Goal: Contribute content: Contribute content

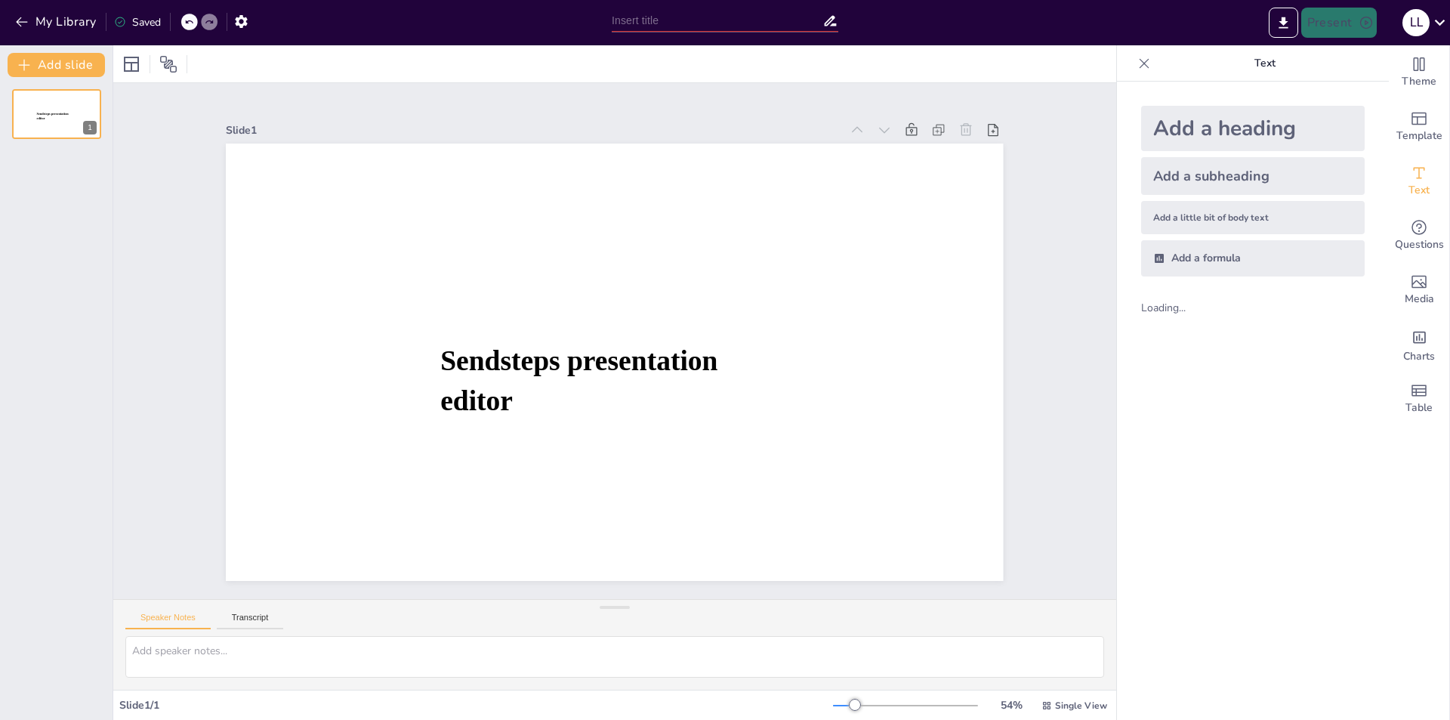
type input "Renovación de la Historia Política: Nuevos Enfoques y Metodologías"
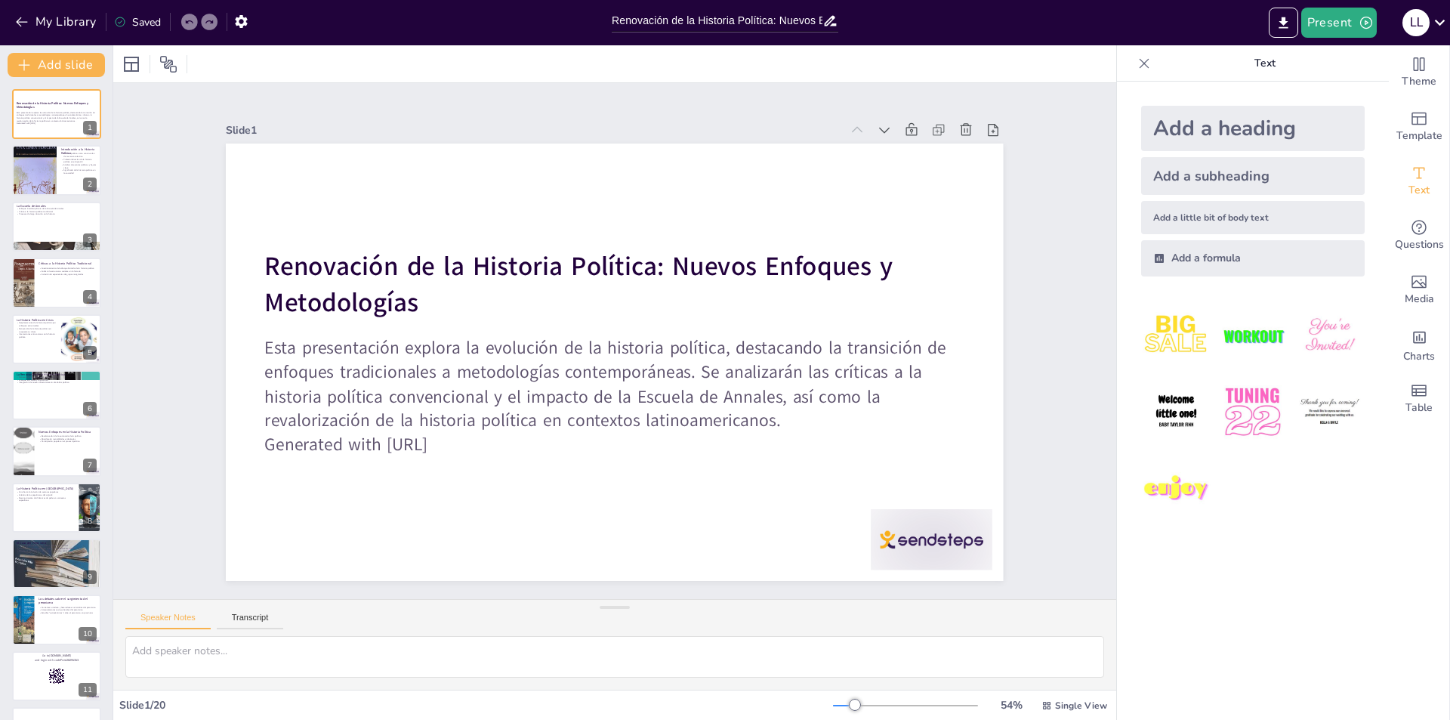
checkbox input "true"
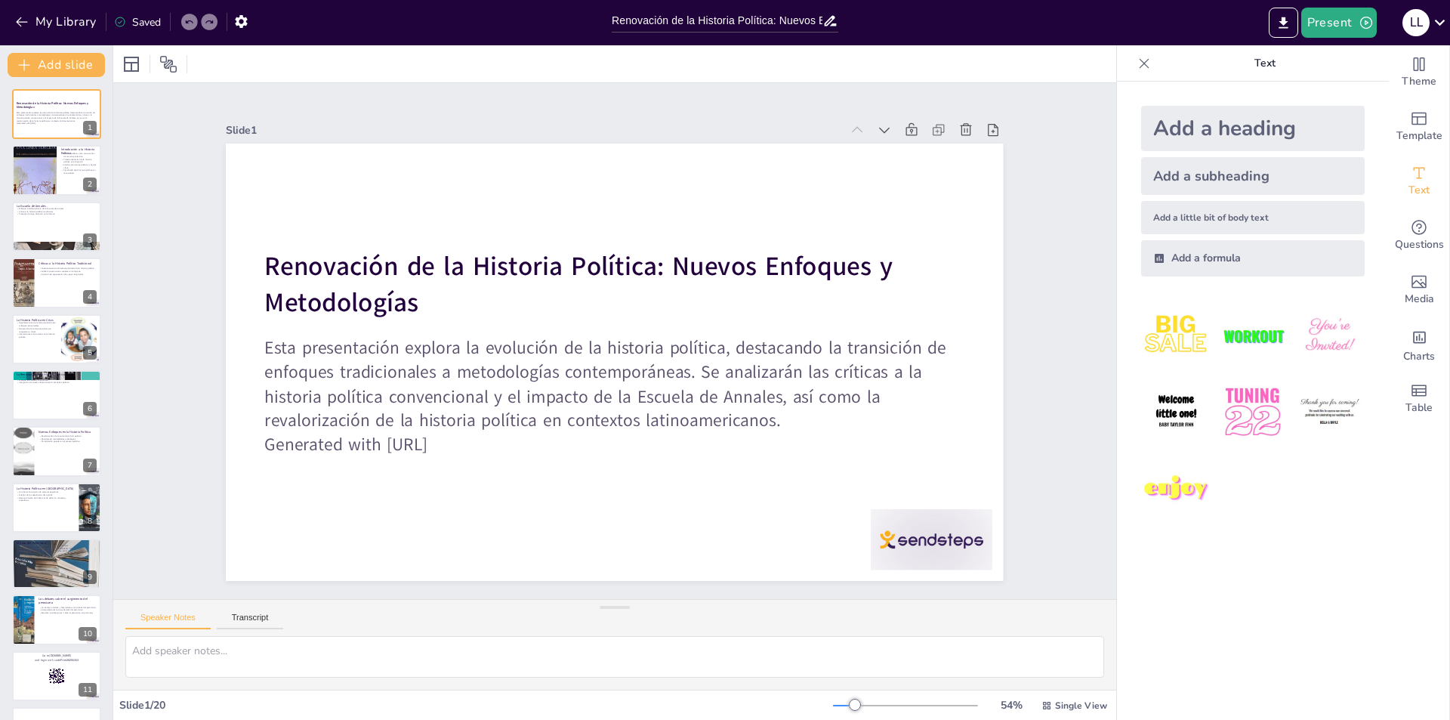
checkbox input "true"
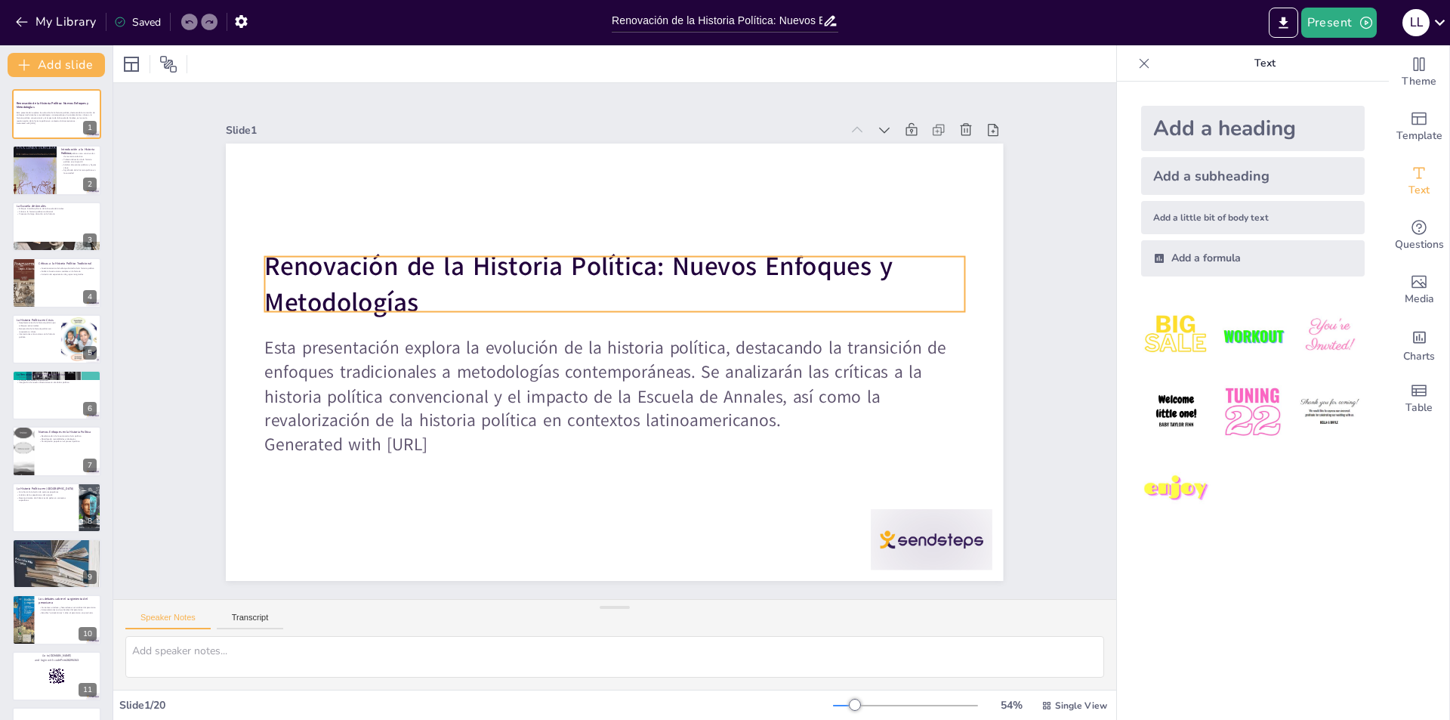
checkbox input "true"
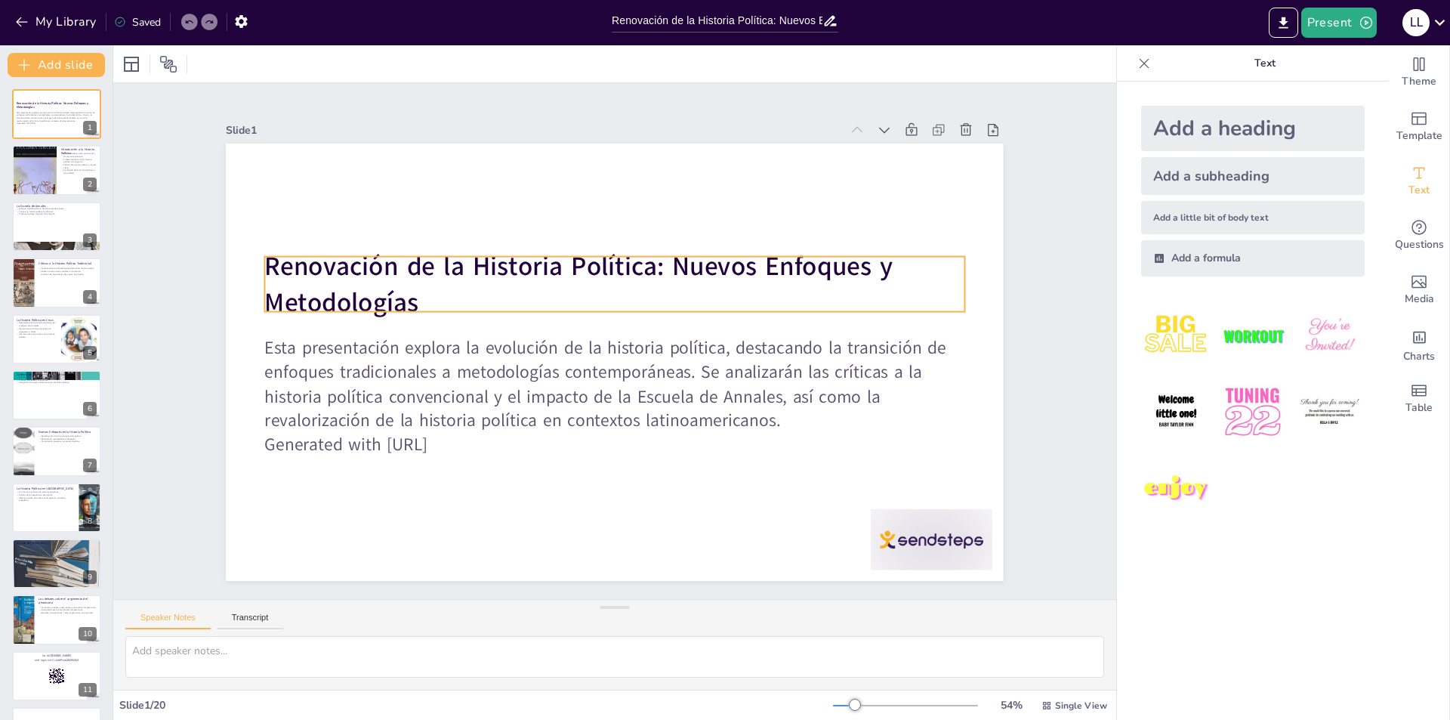
checkbox input "true"
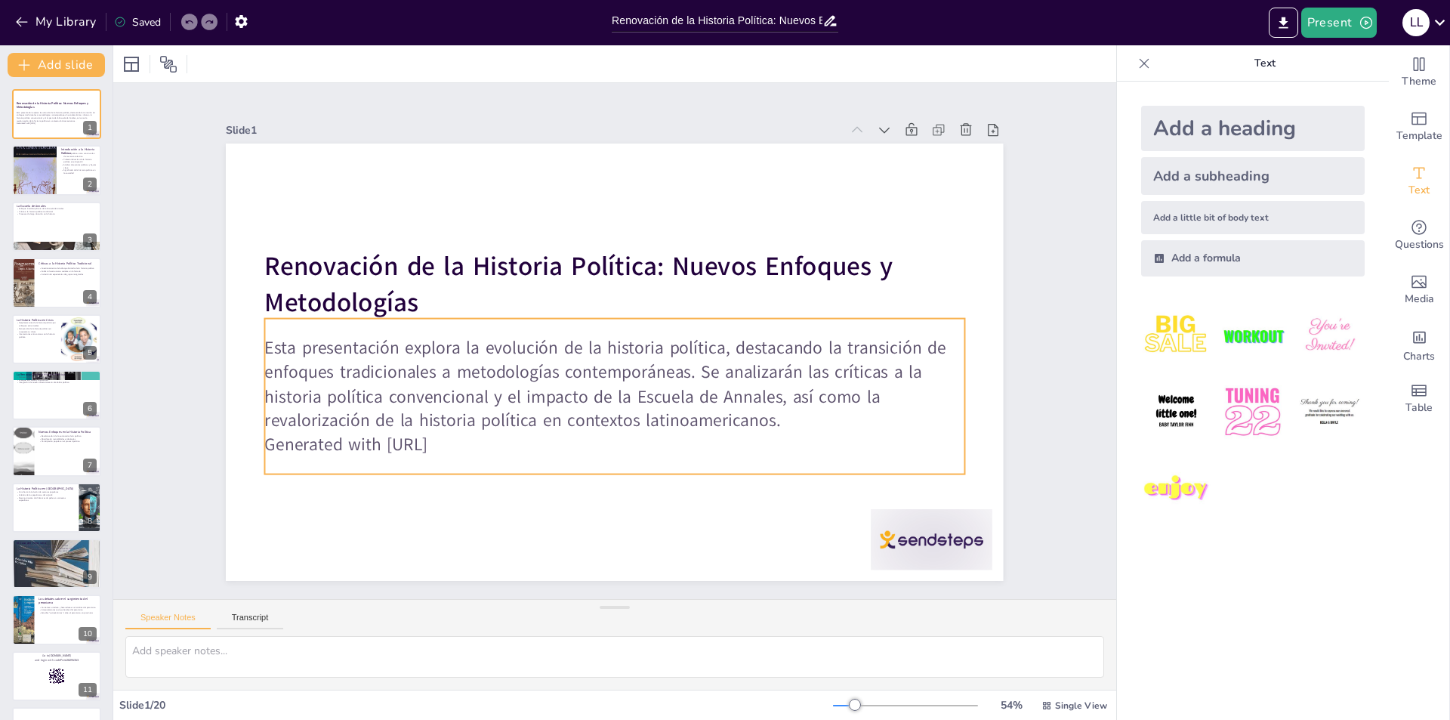
checkbox input "true"
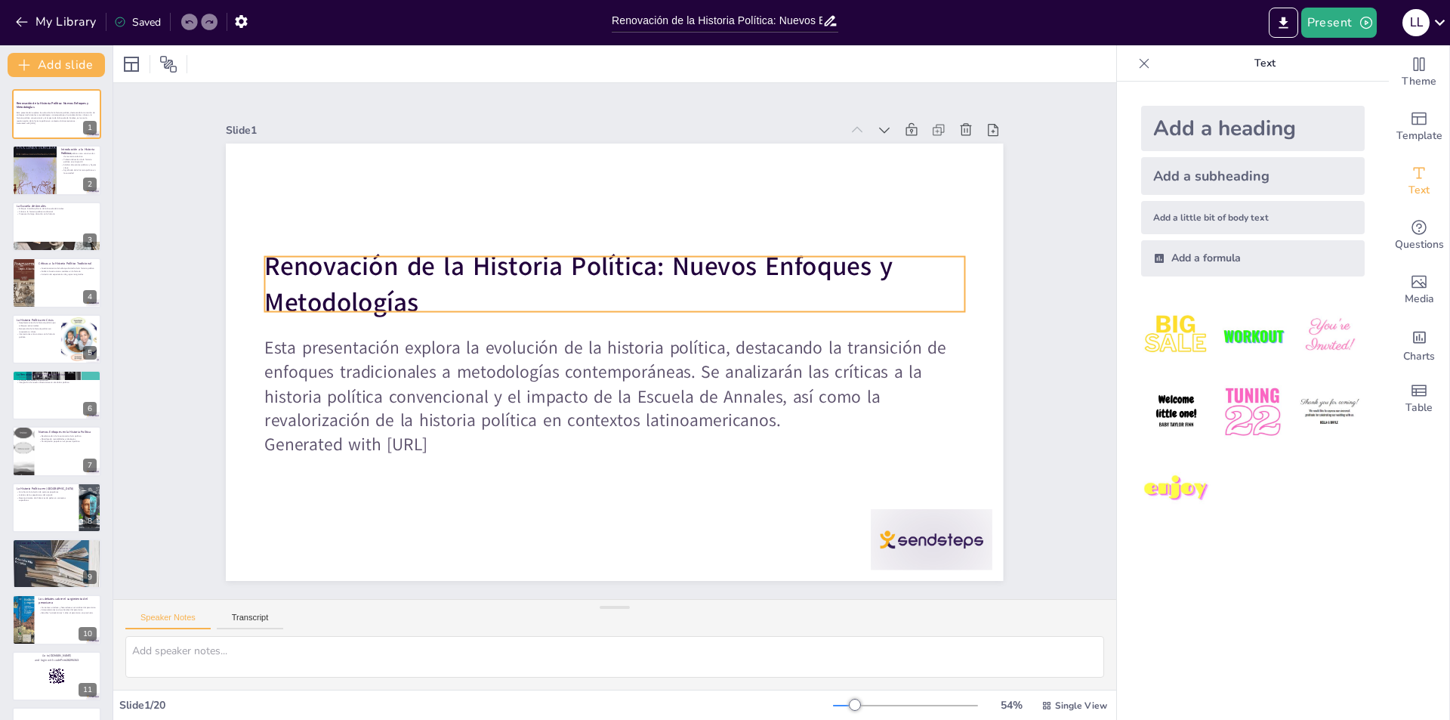
checkbox input "true"
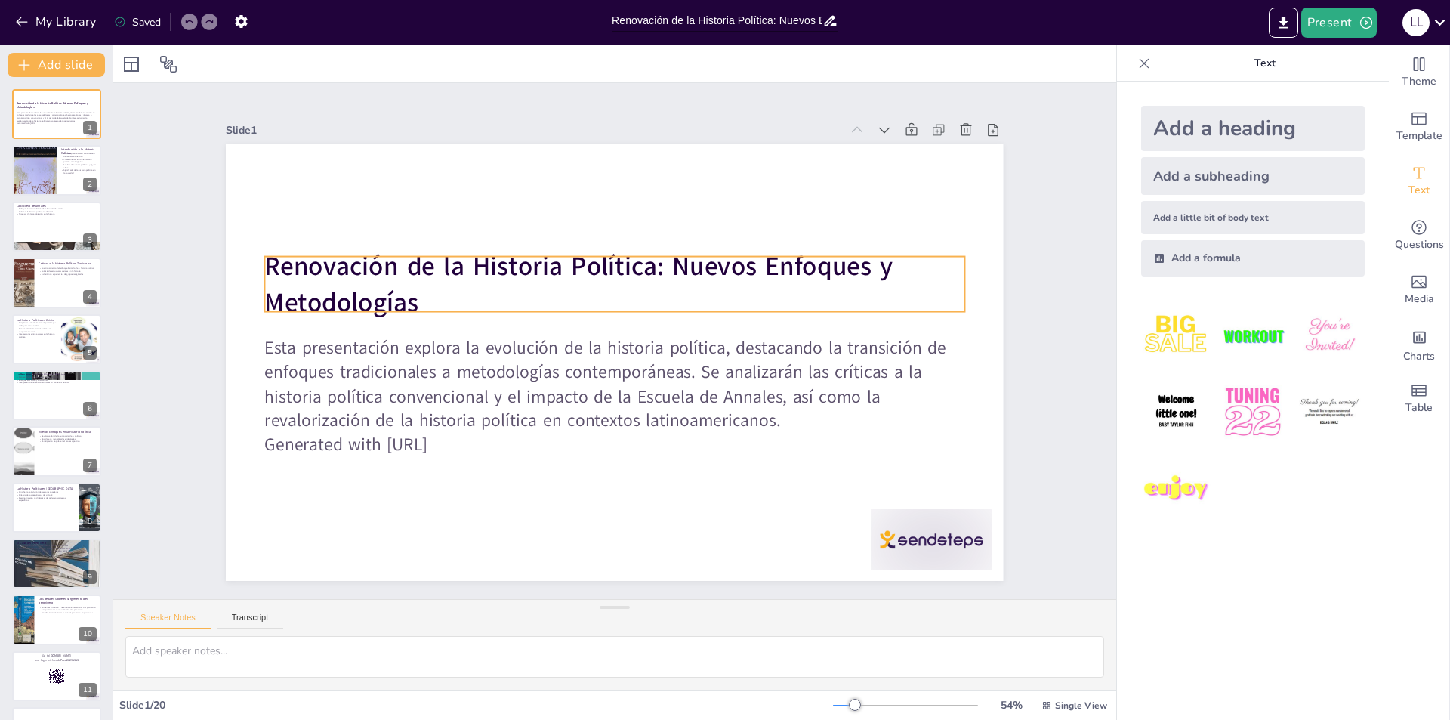
click at [324, 296] on strong "Renovación de la Historia Política: Nuevos Enfoques y Metodologías" at bounding box center [579, 285] width 629 height 72
checkbox input "true"
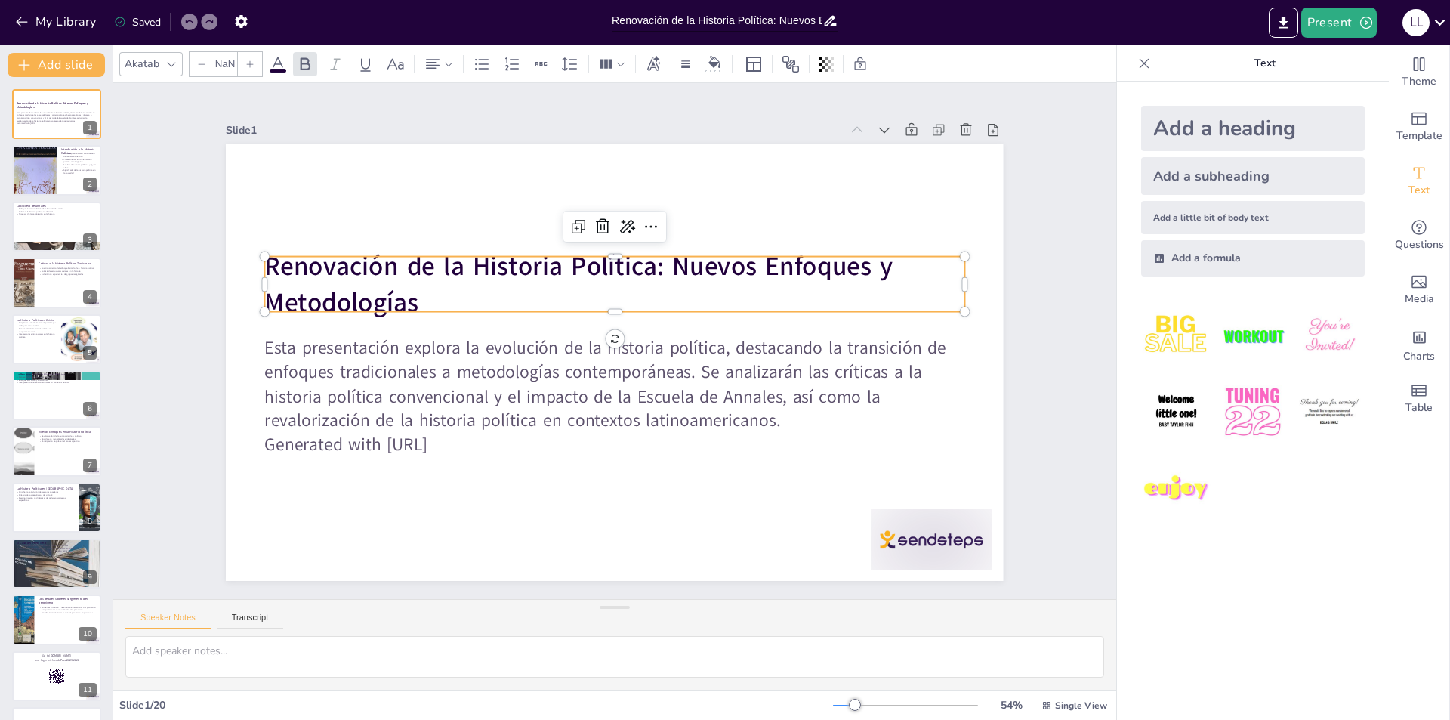
checkbox input "true"
type input "48"
checkbox input "true"
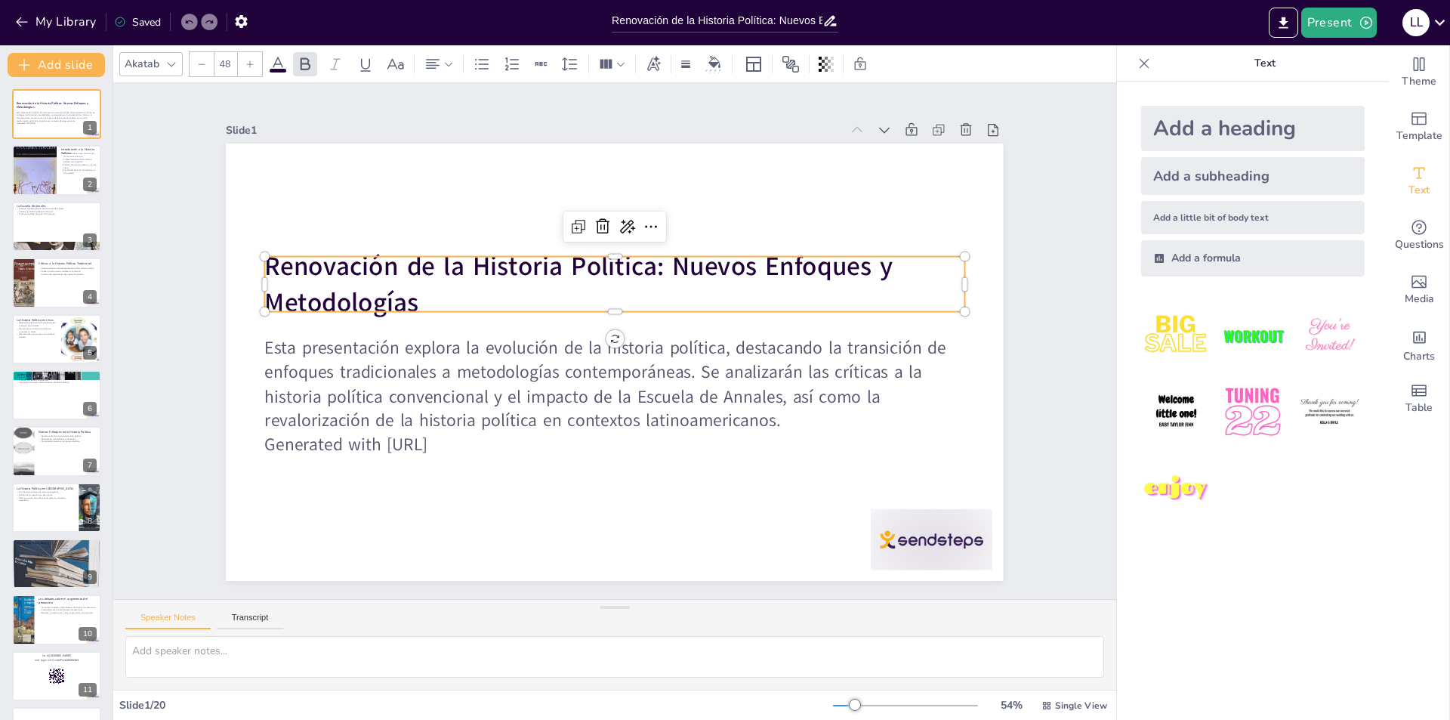
checkbox input "true"
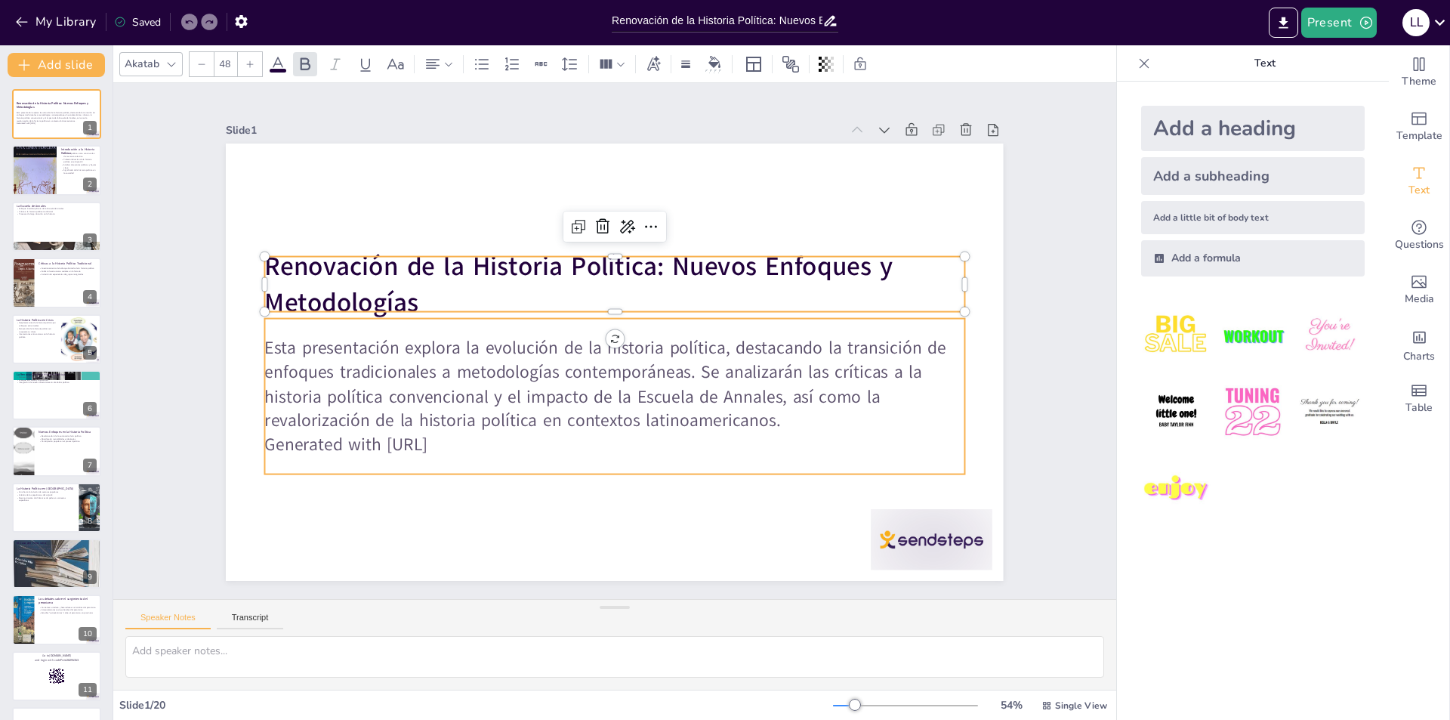
checkbox input "true"
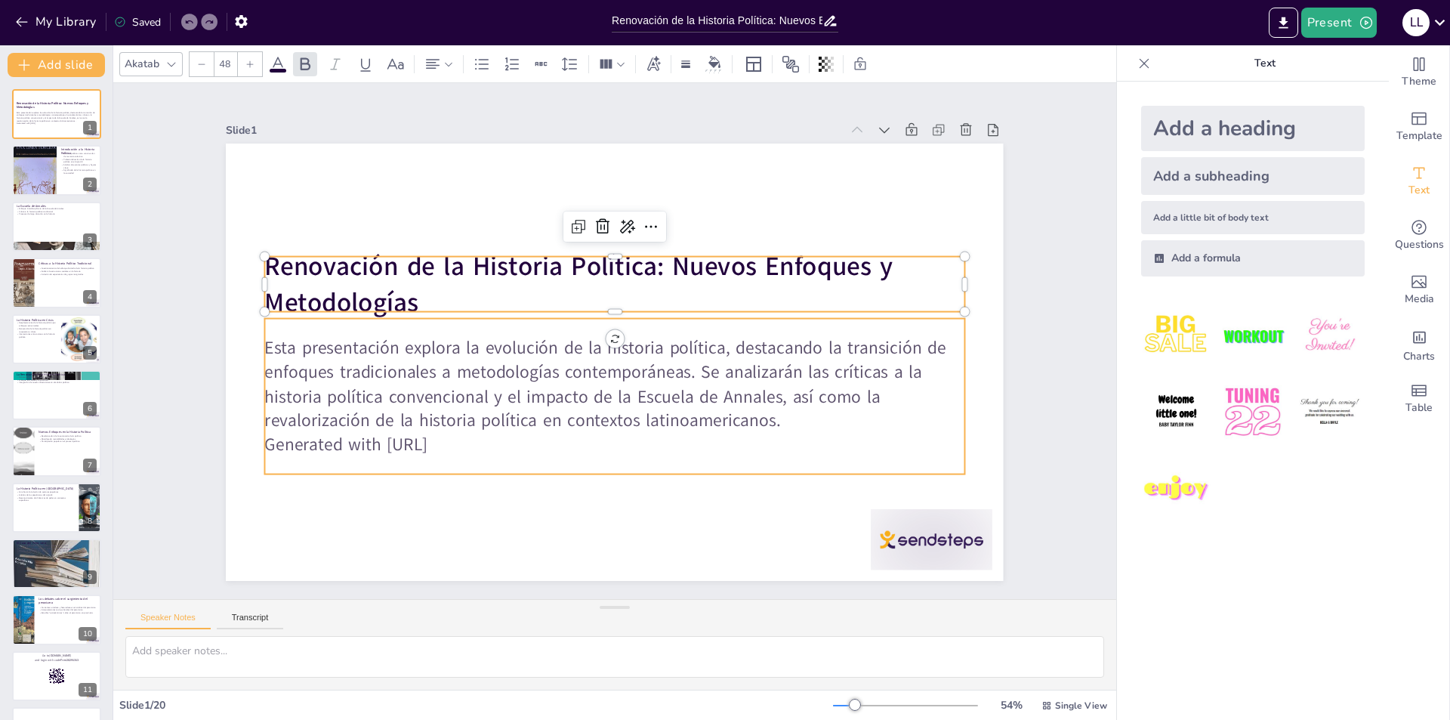
checkbox input "true"
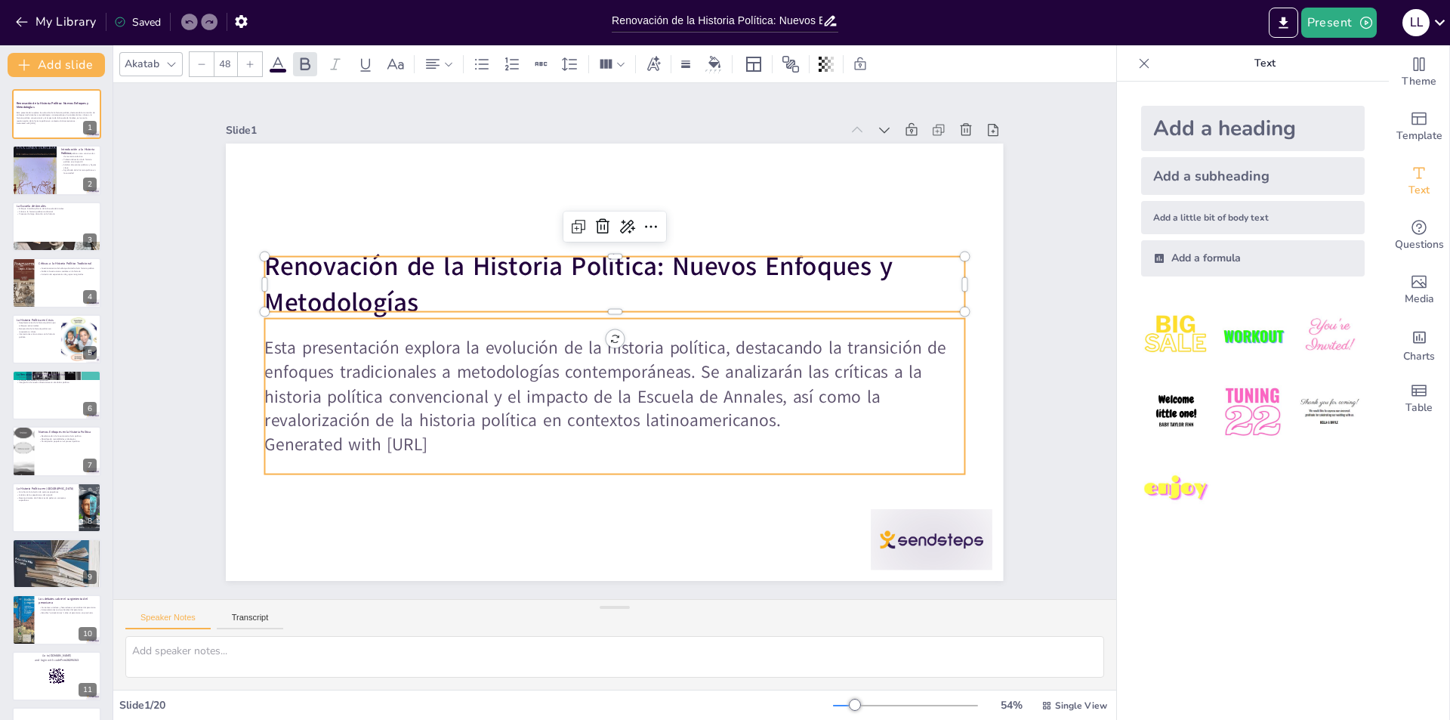
checkbox input "true"
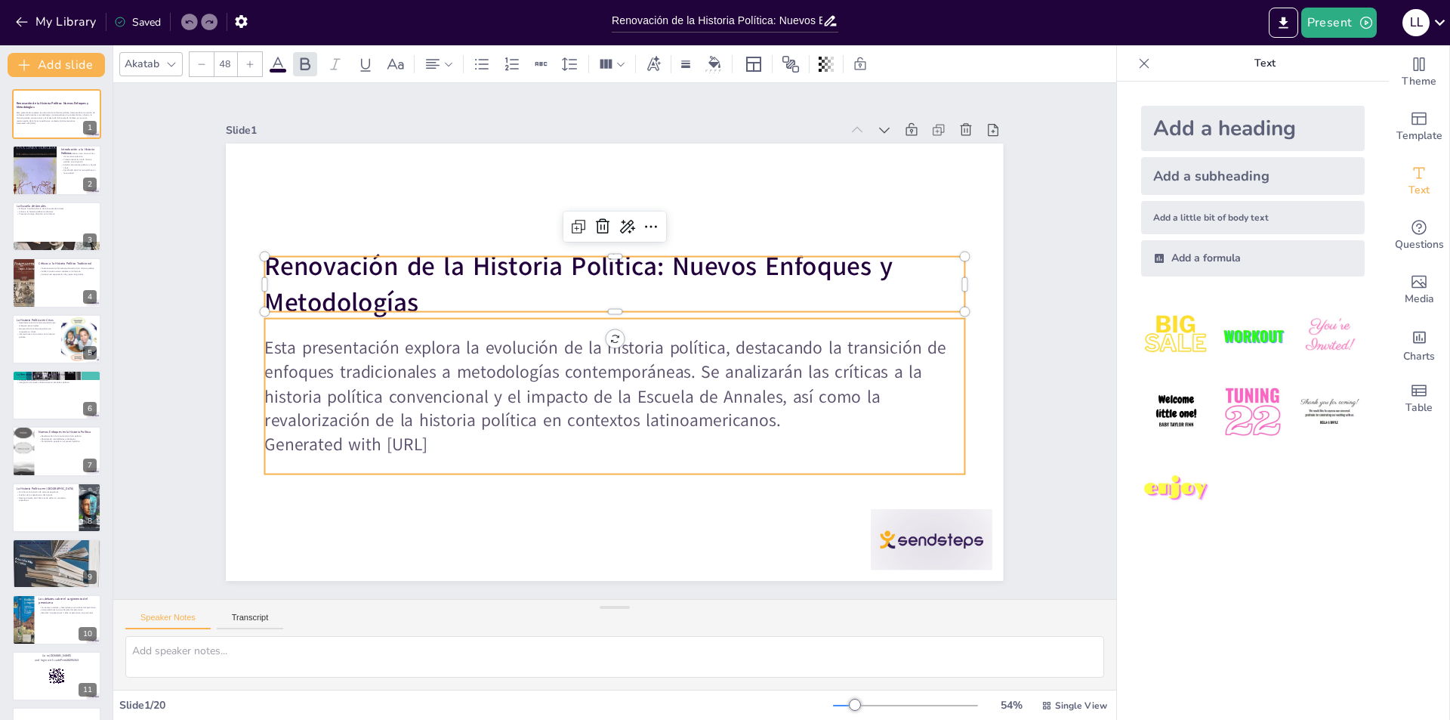
checkbox input "true"
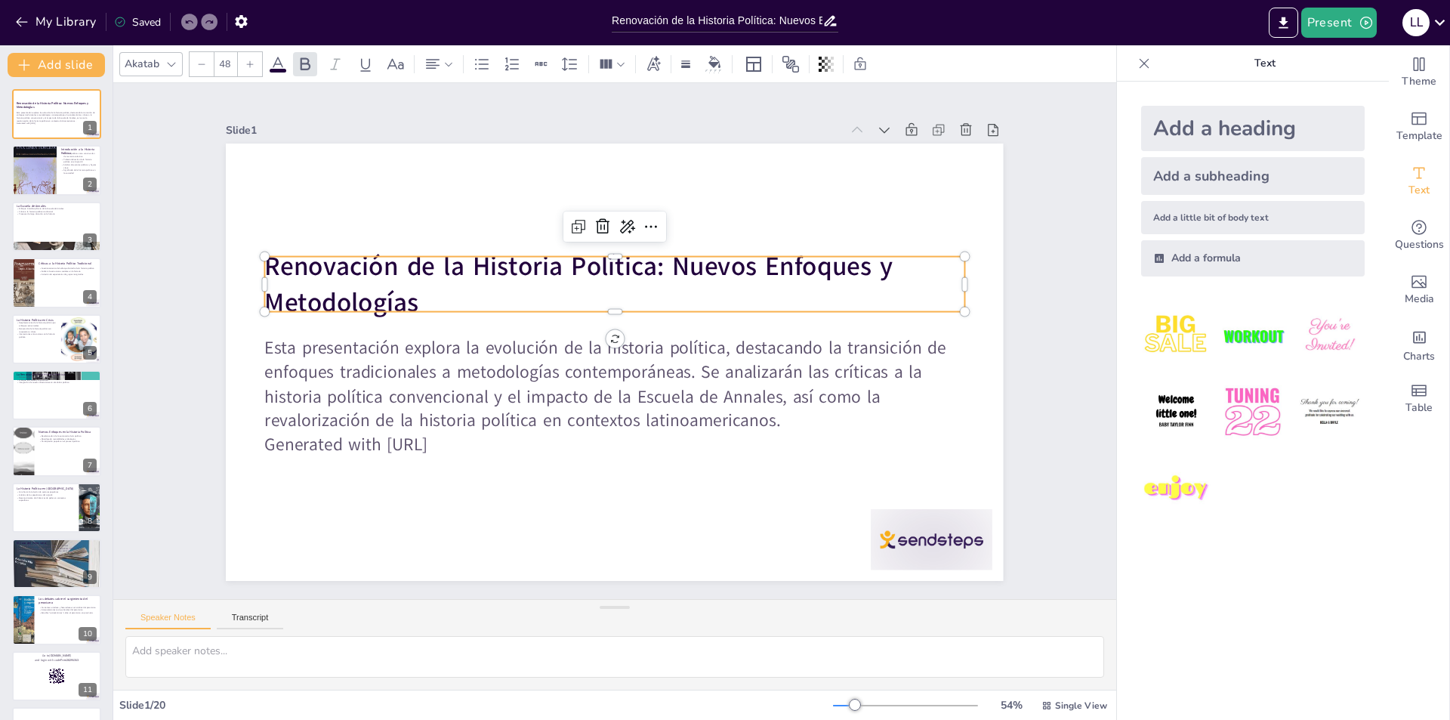
checkbox input "true"
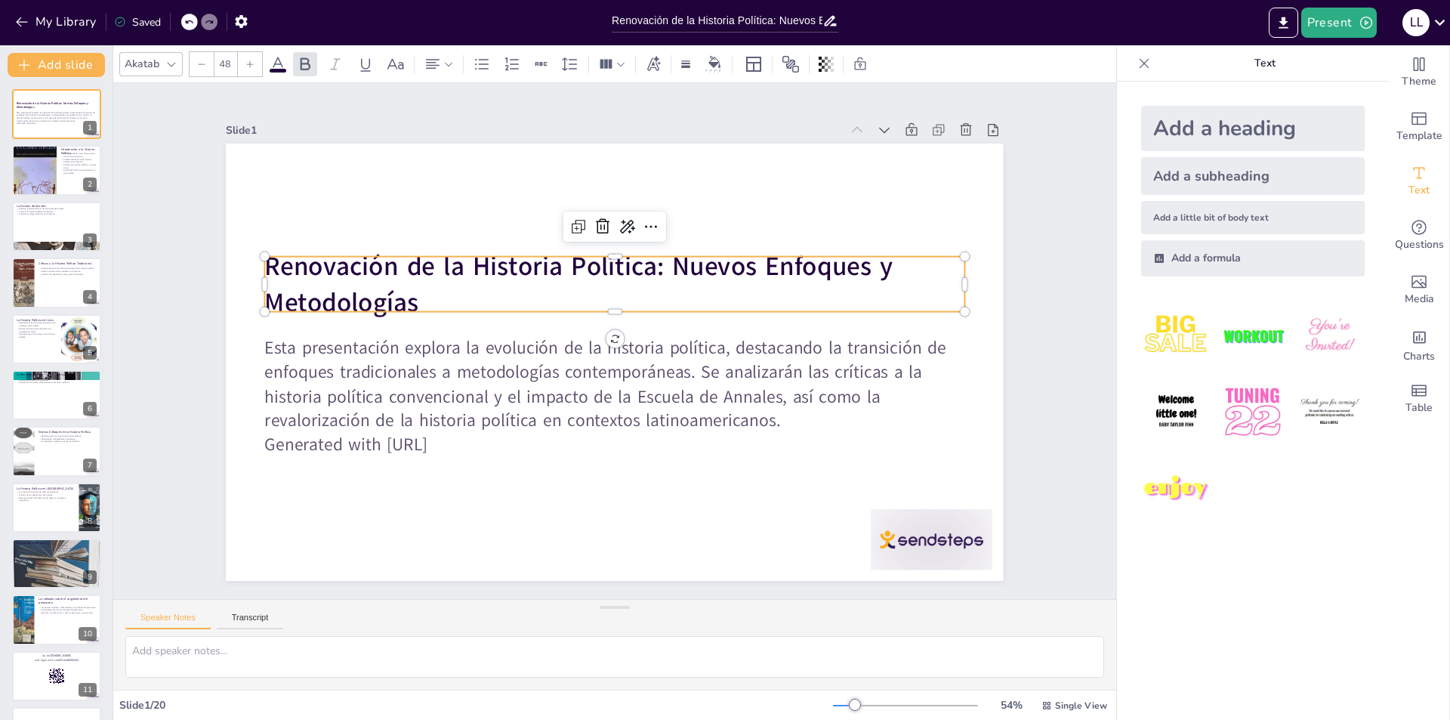
checkbox input "true"
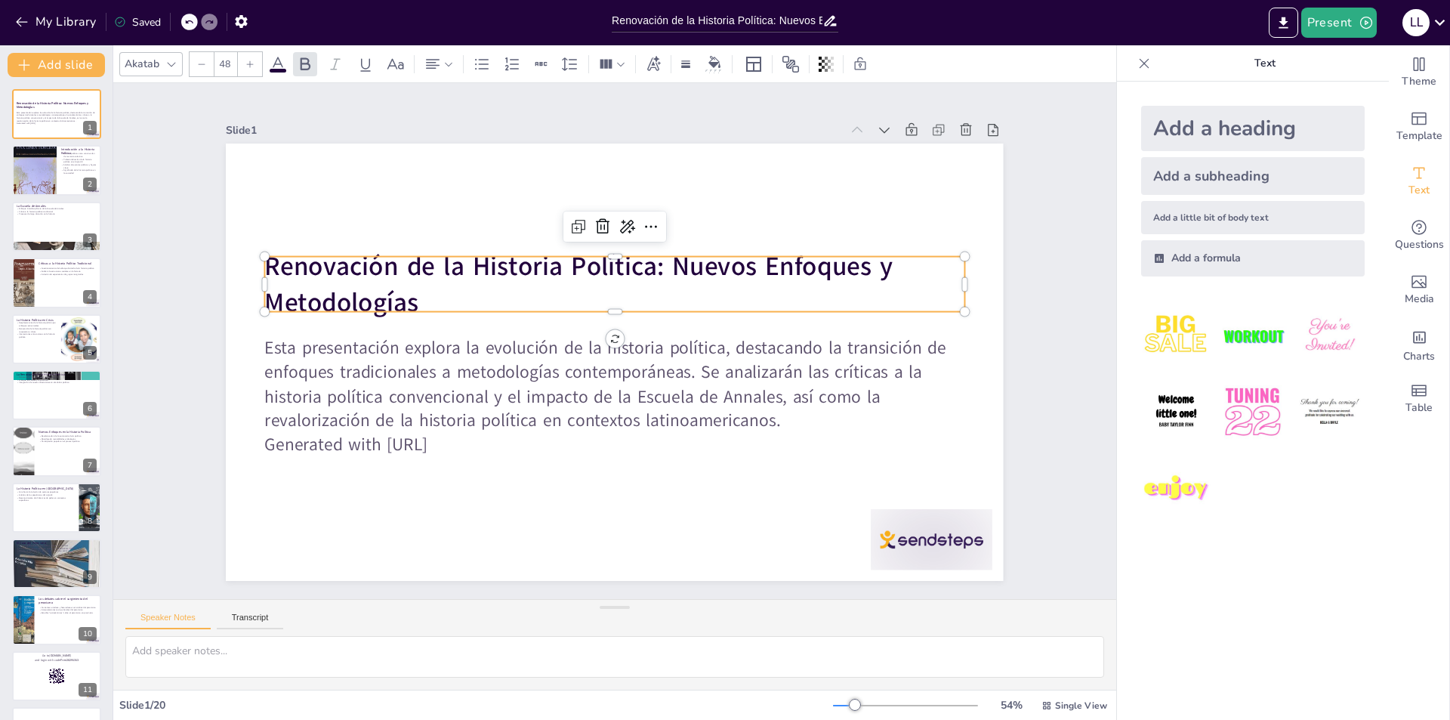
checkbox input "true"
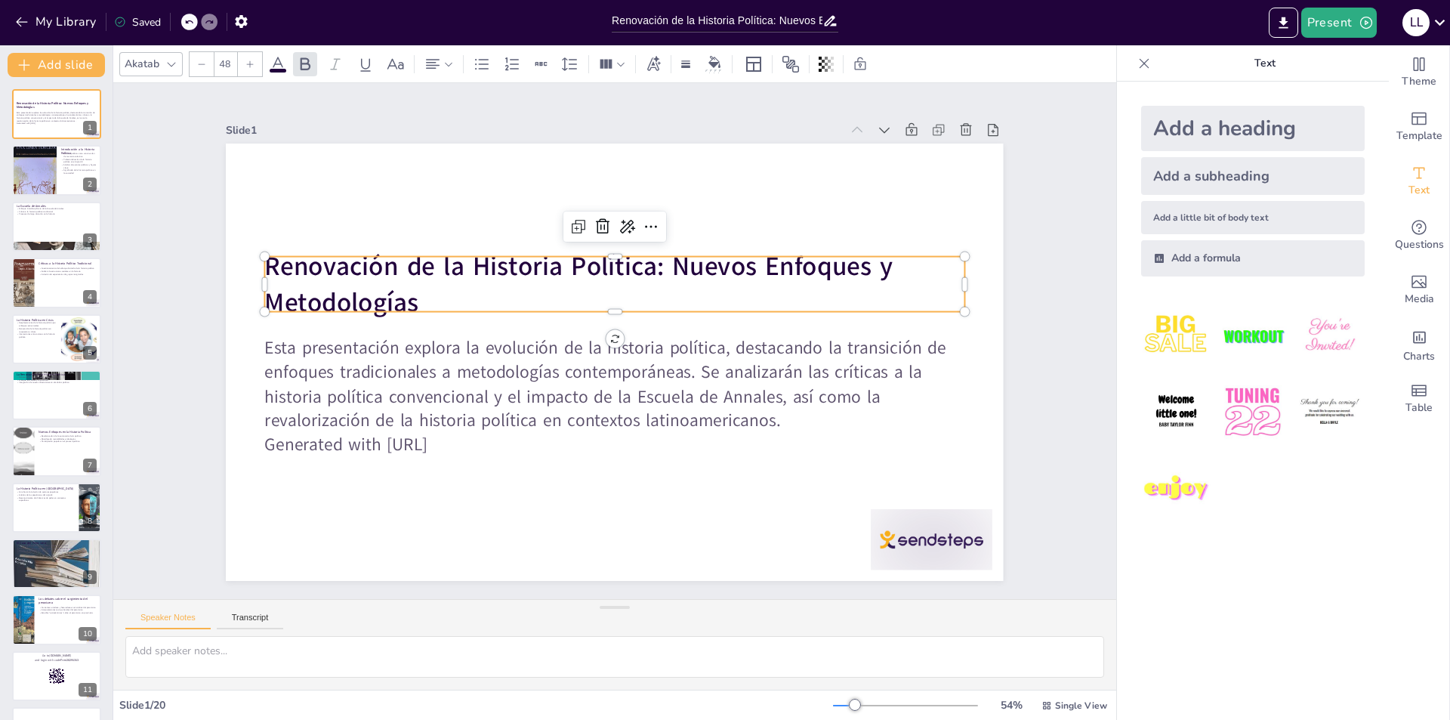
checkbox input "true"
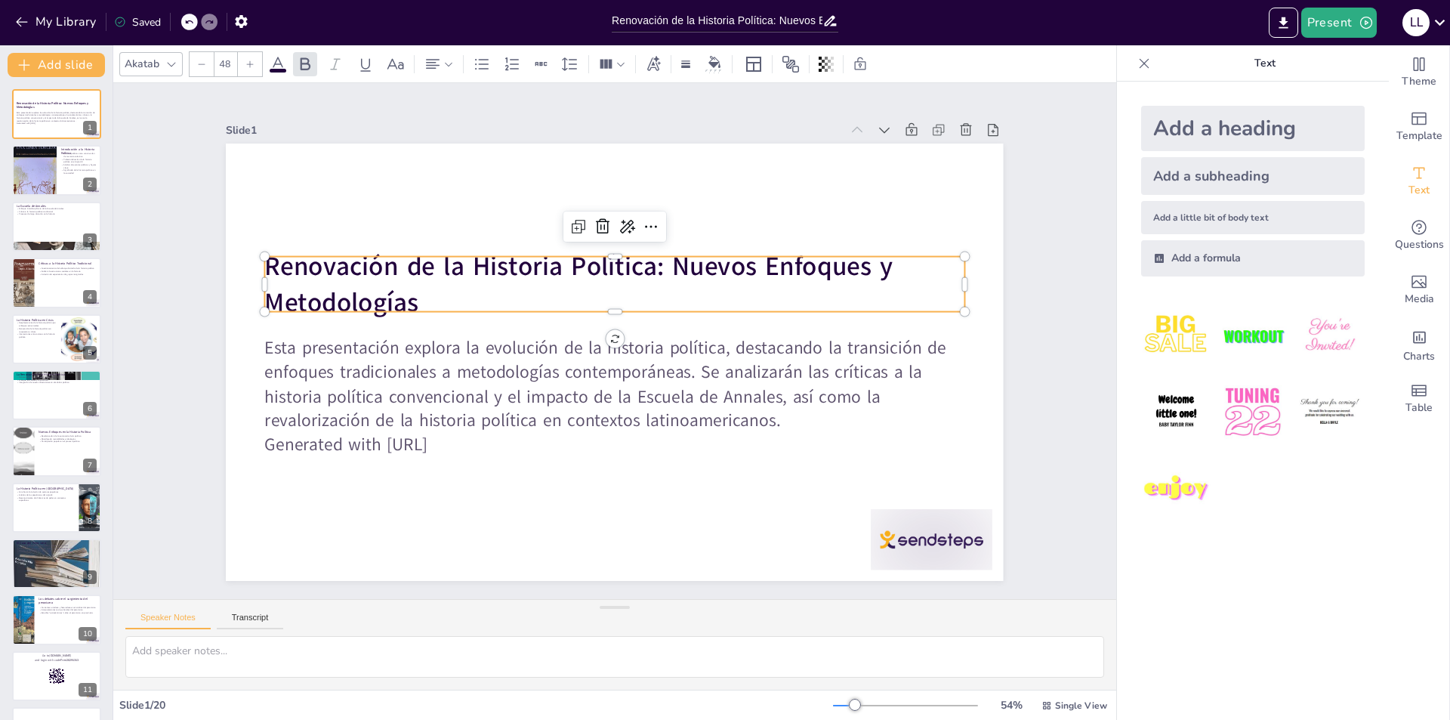
checkbox input "true"
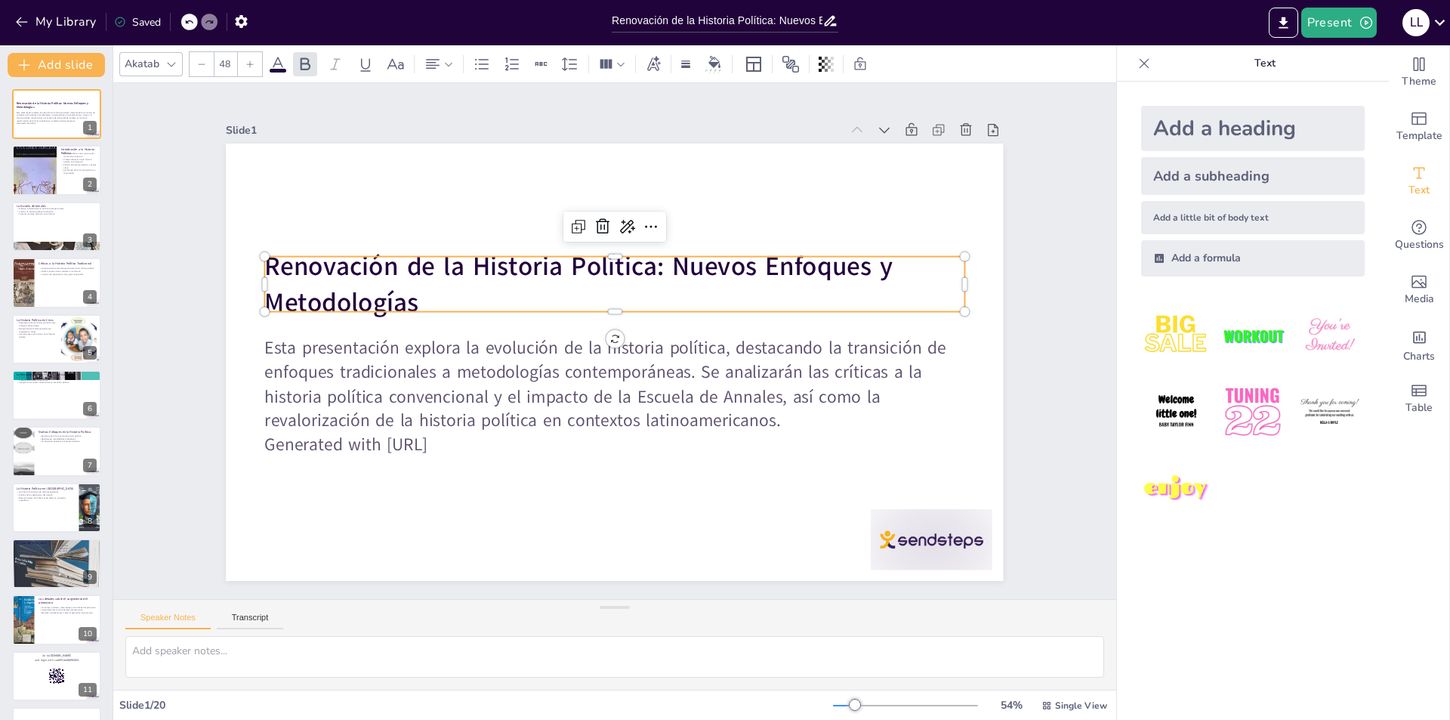
checkbox input "true"
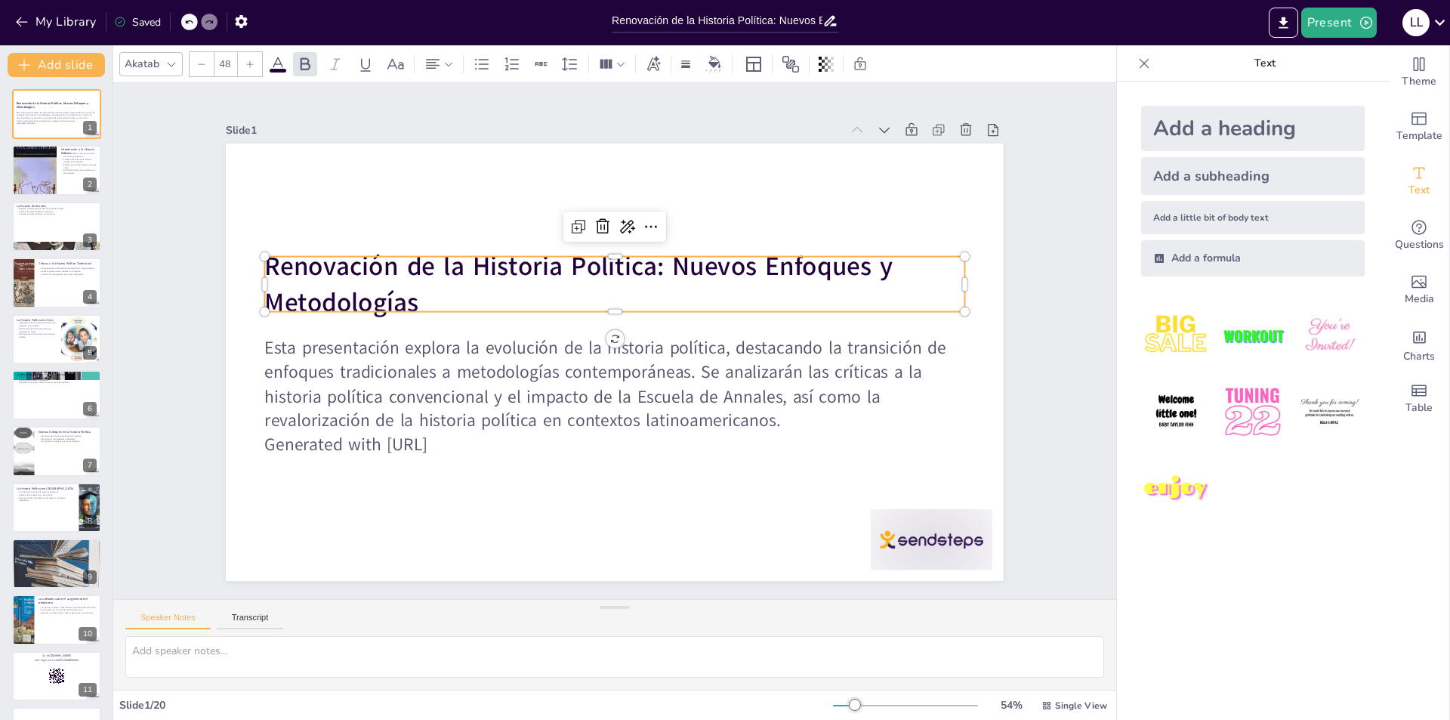
checkbox input "true"
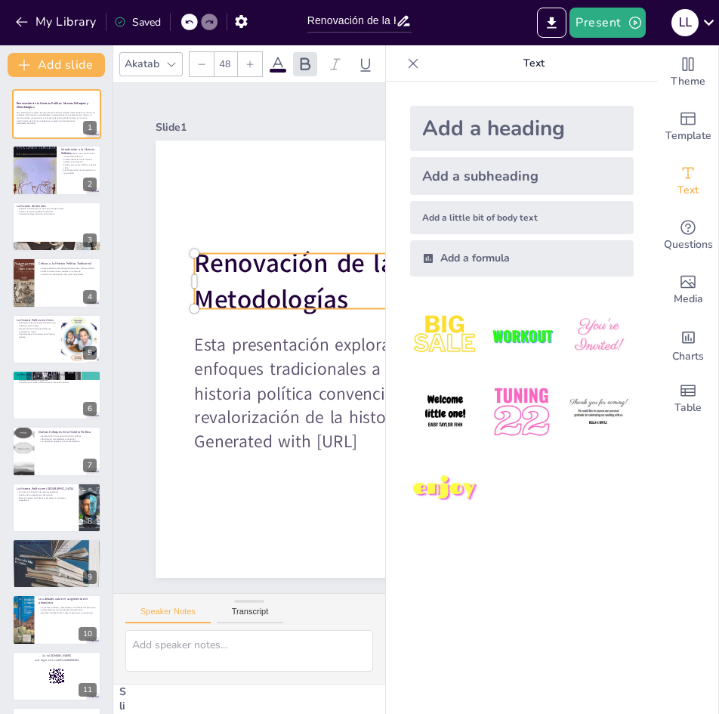
checkbox input "true"
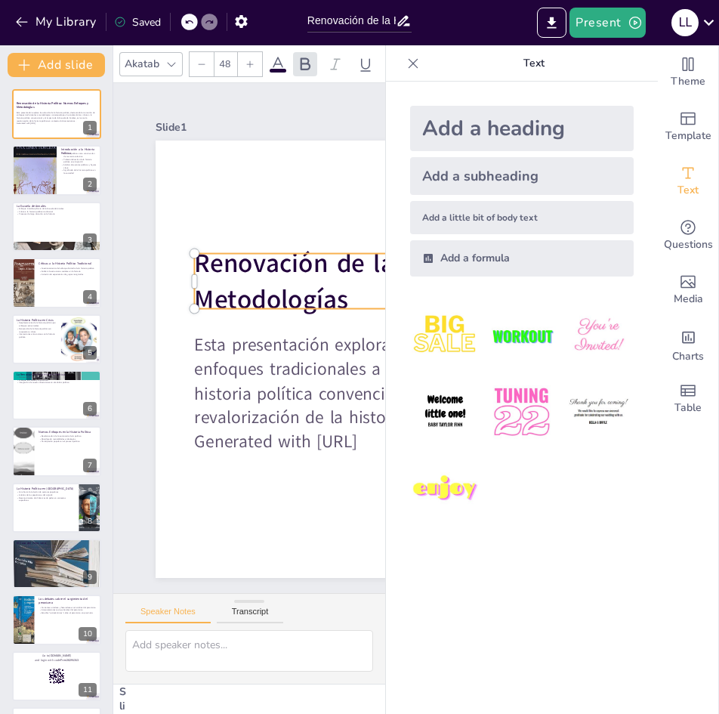
checkbox input "true"
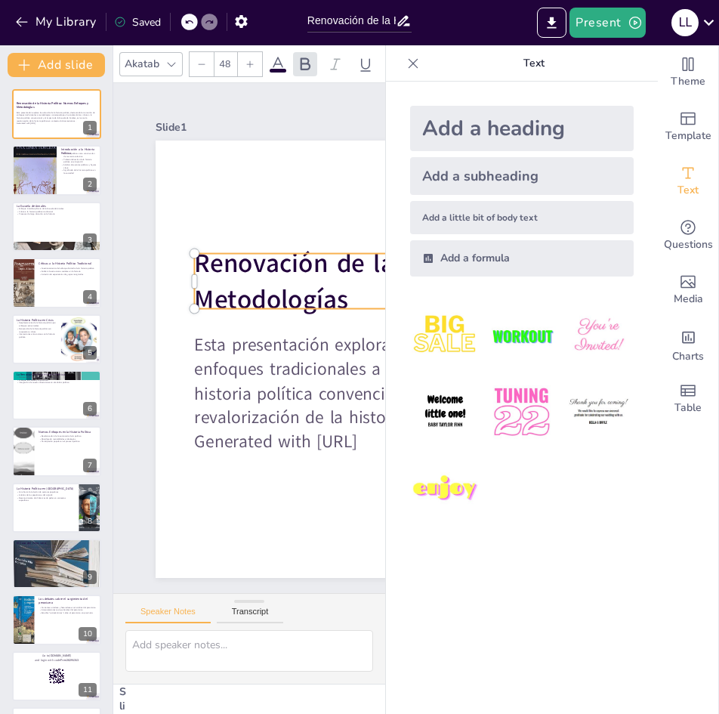
checkbox input "true"
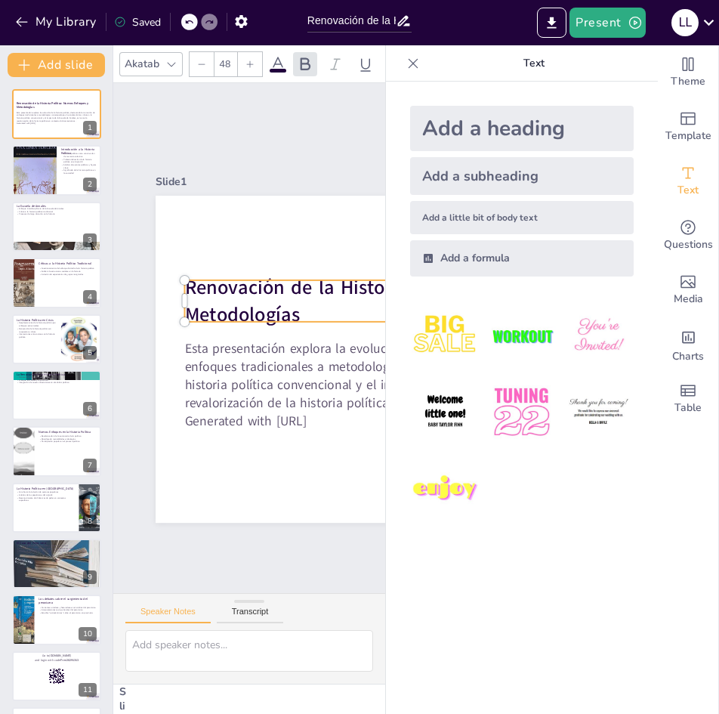
checkbox input "true"
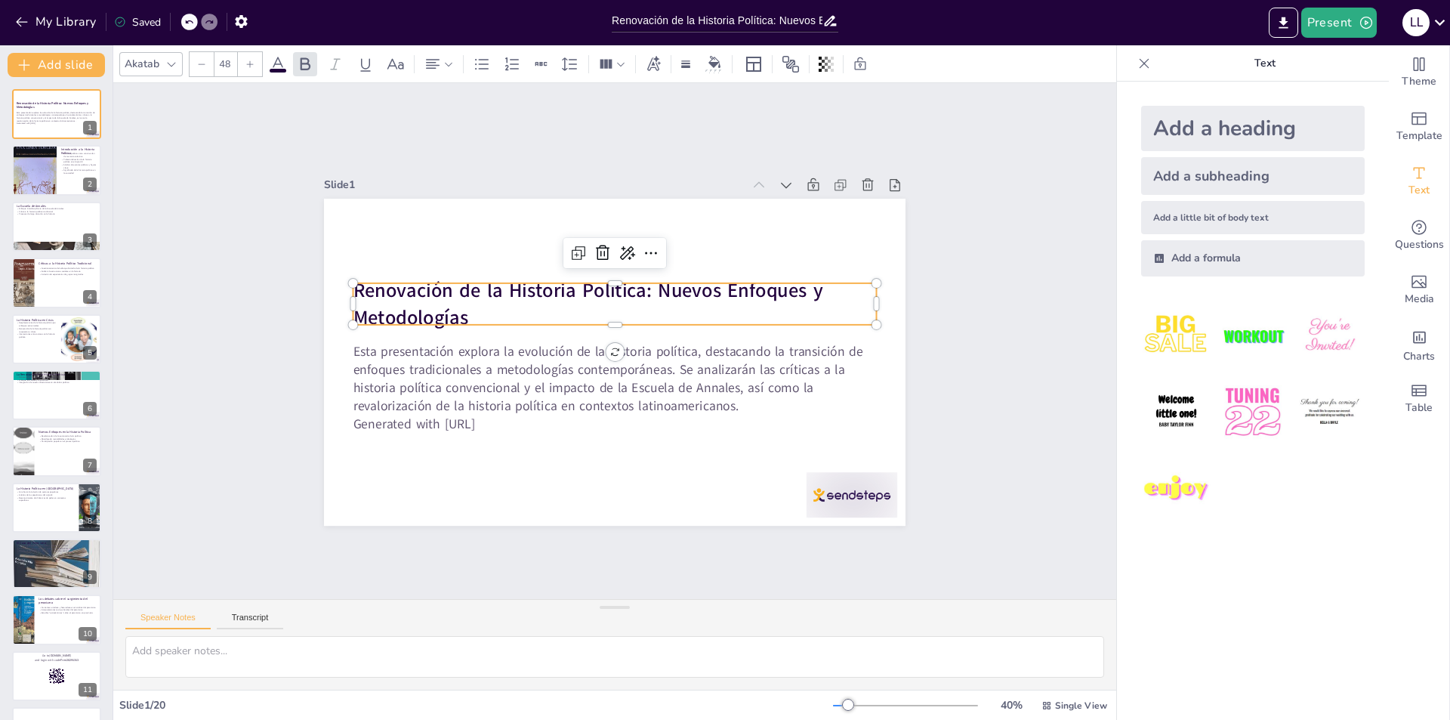
checkbox input "true"
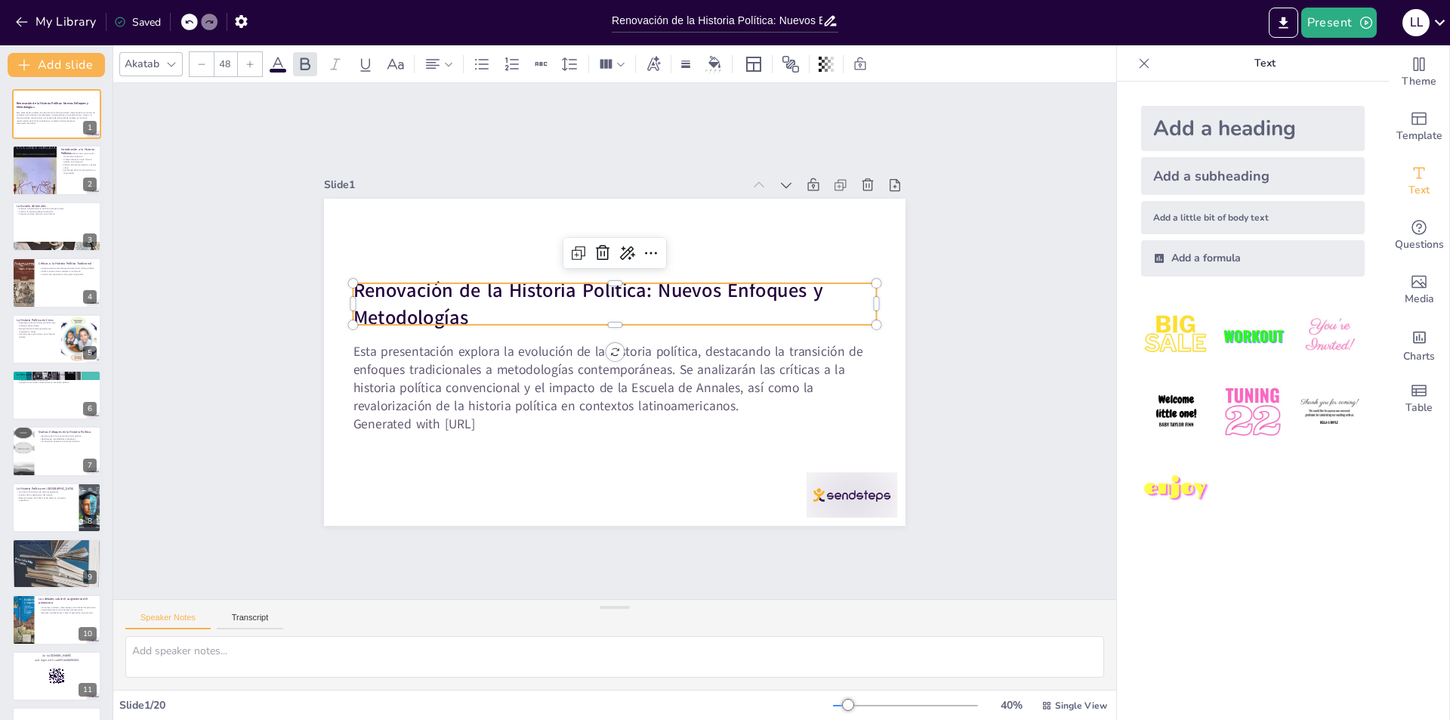
checkbox input "true"
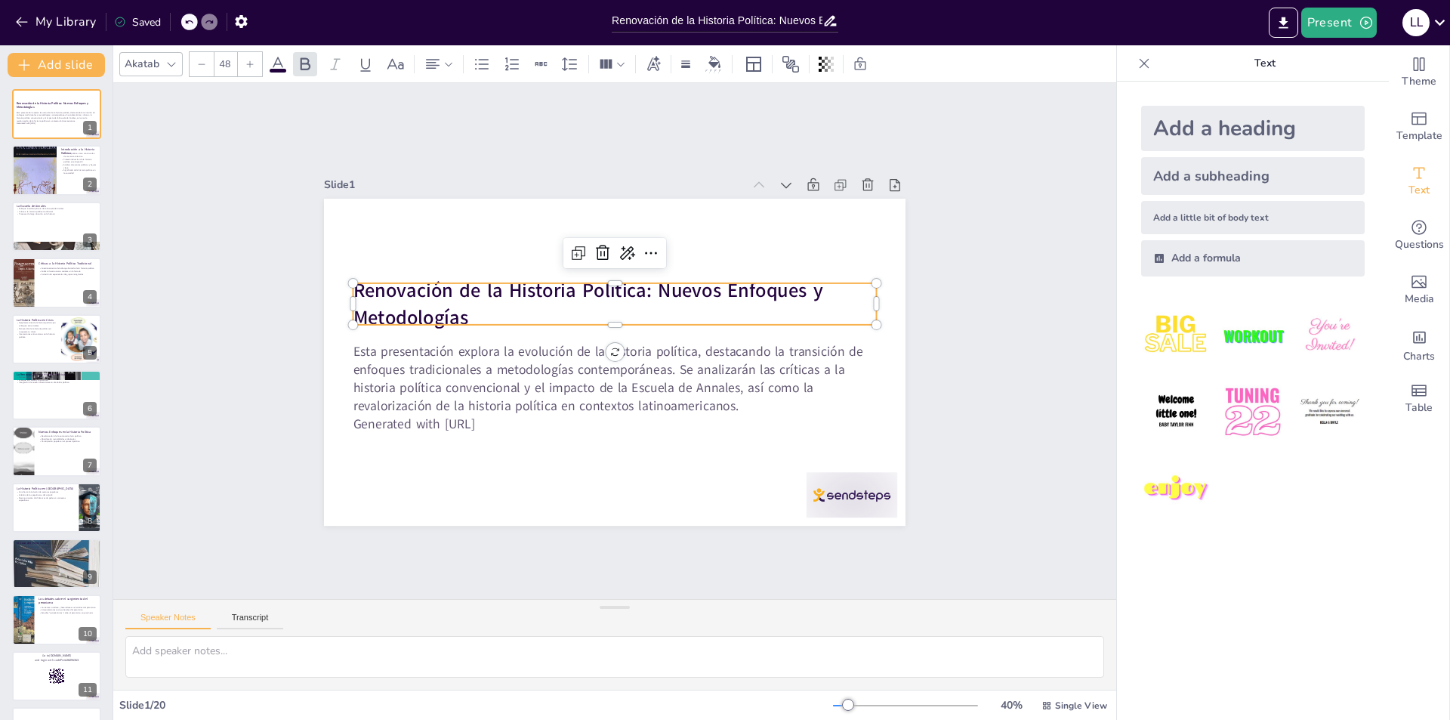
checkbox input "true"
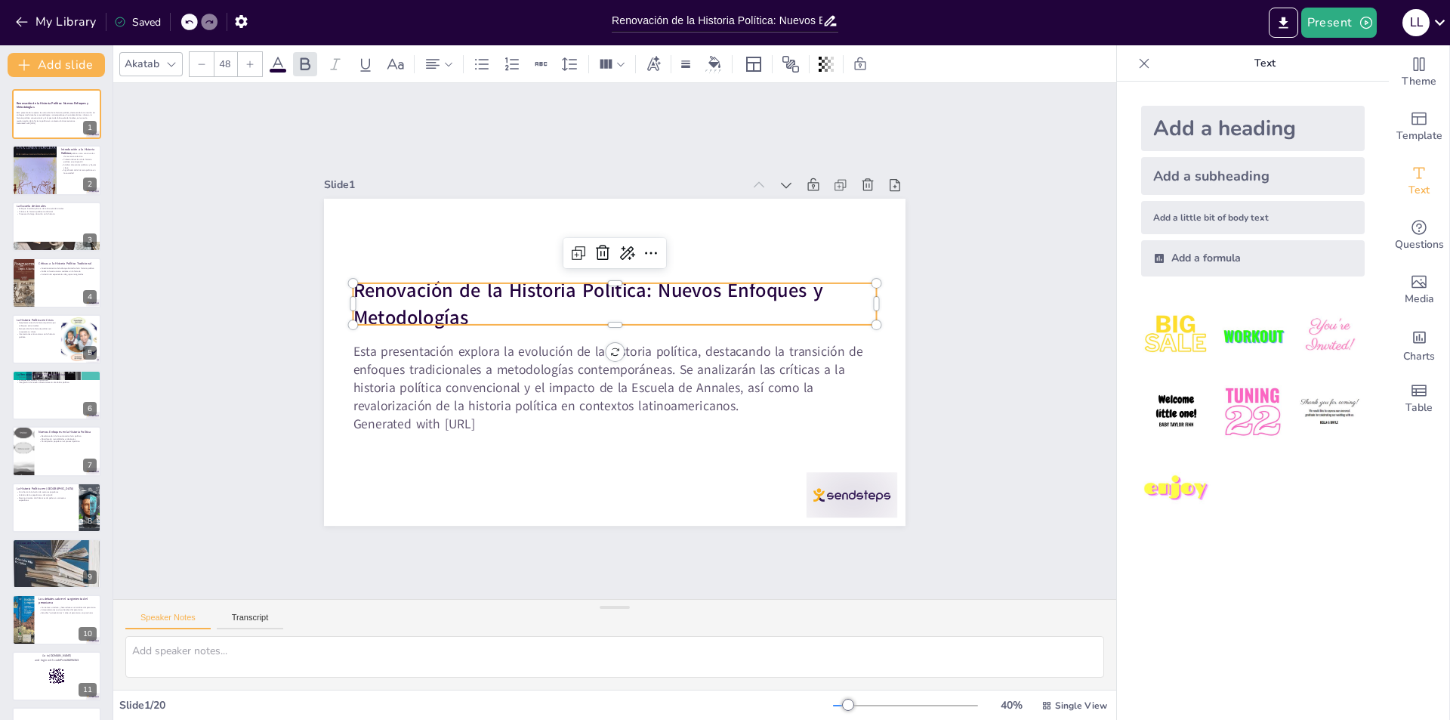
checkbox input "true"
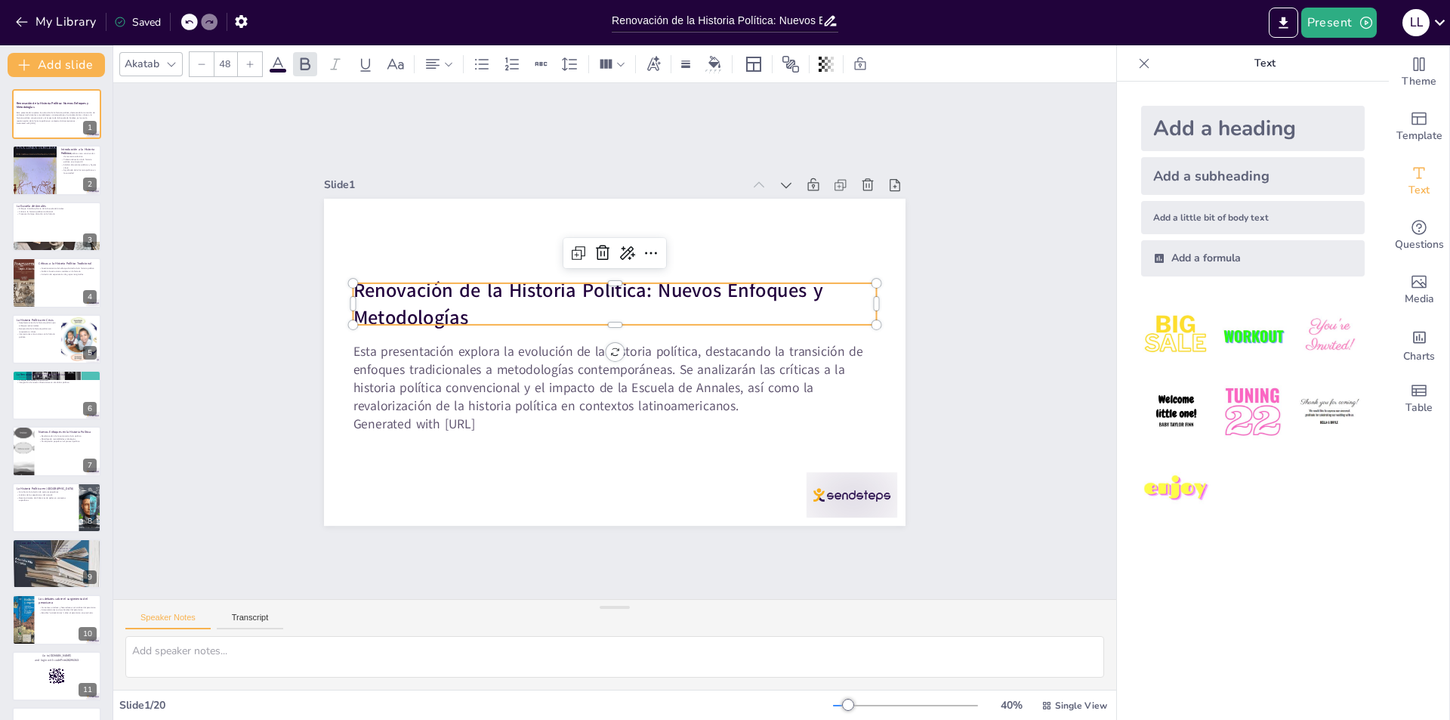
checkbox input "true"
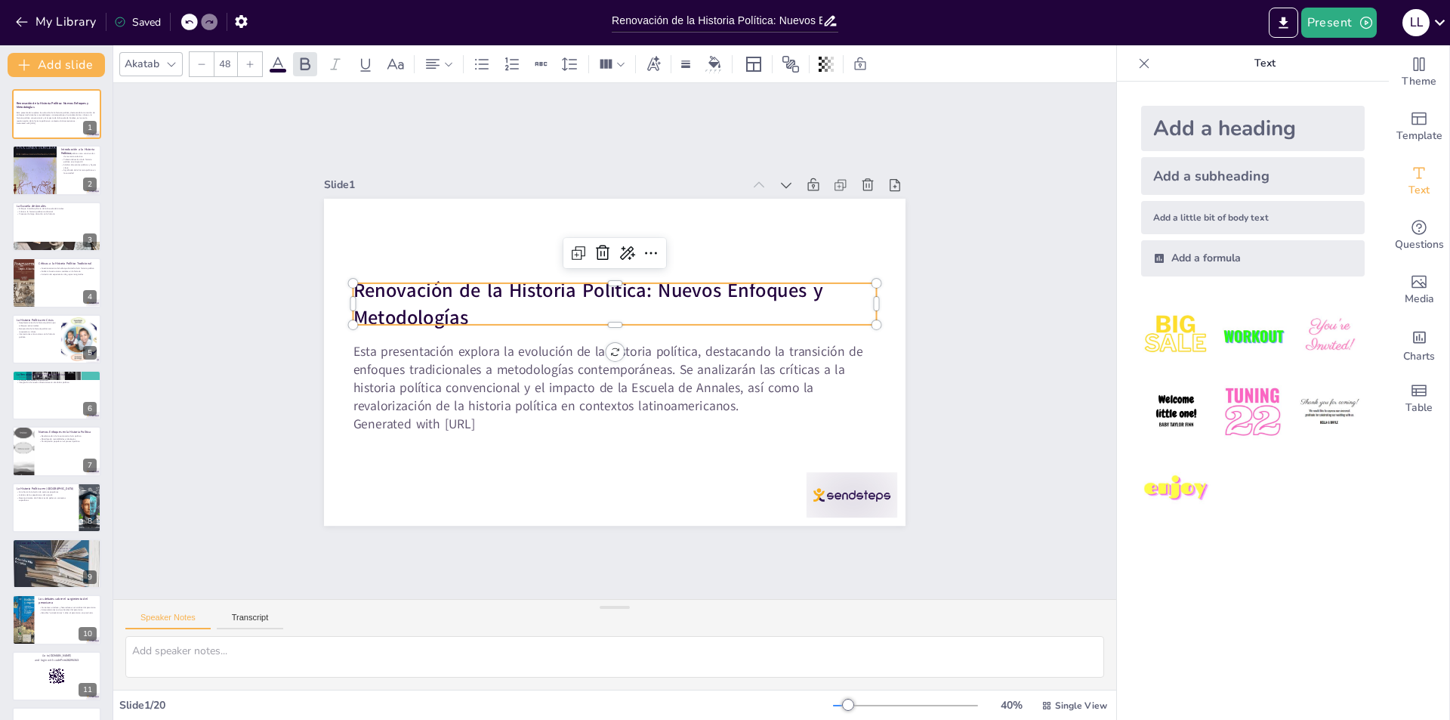
checkbox input "true"
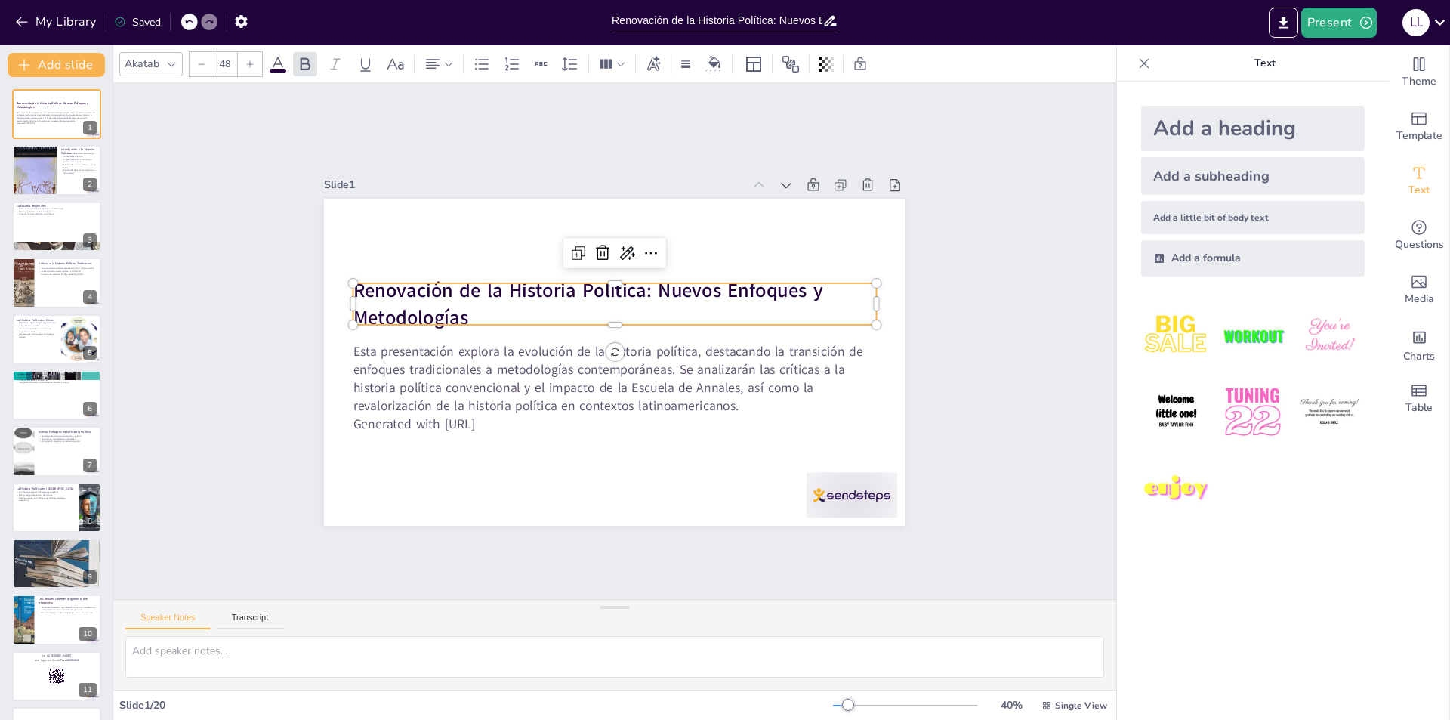
checkbox input "true"
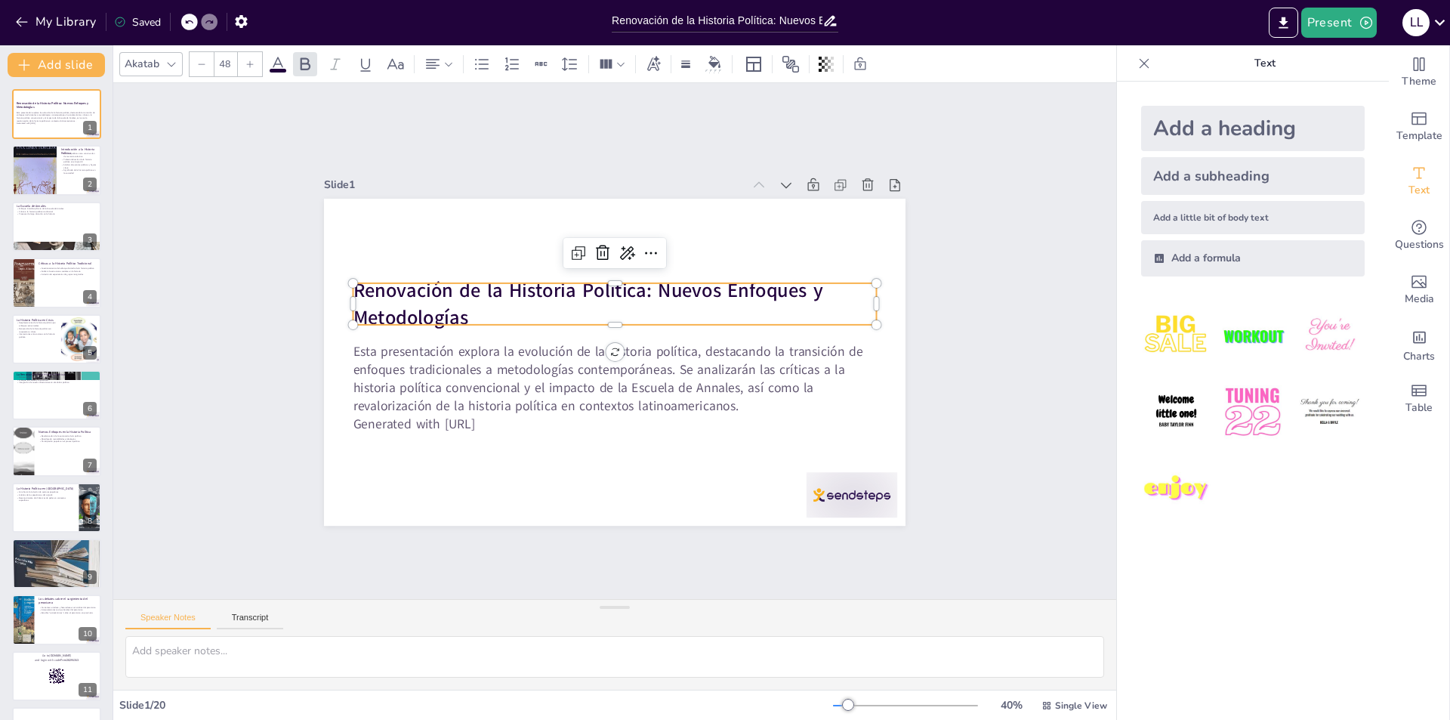
checkbox input "true"
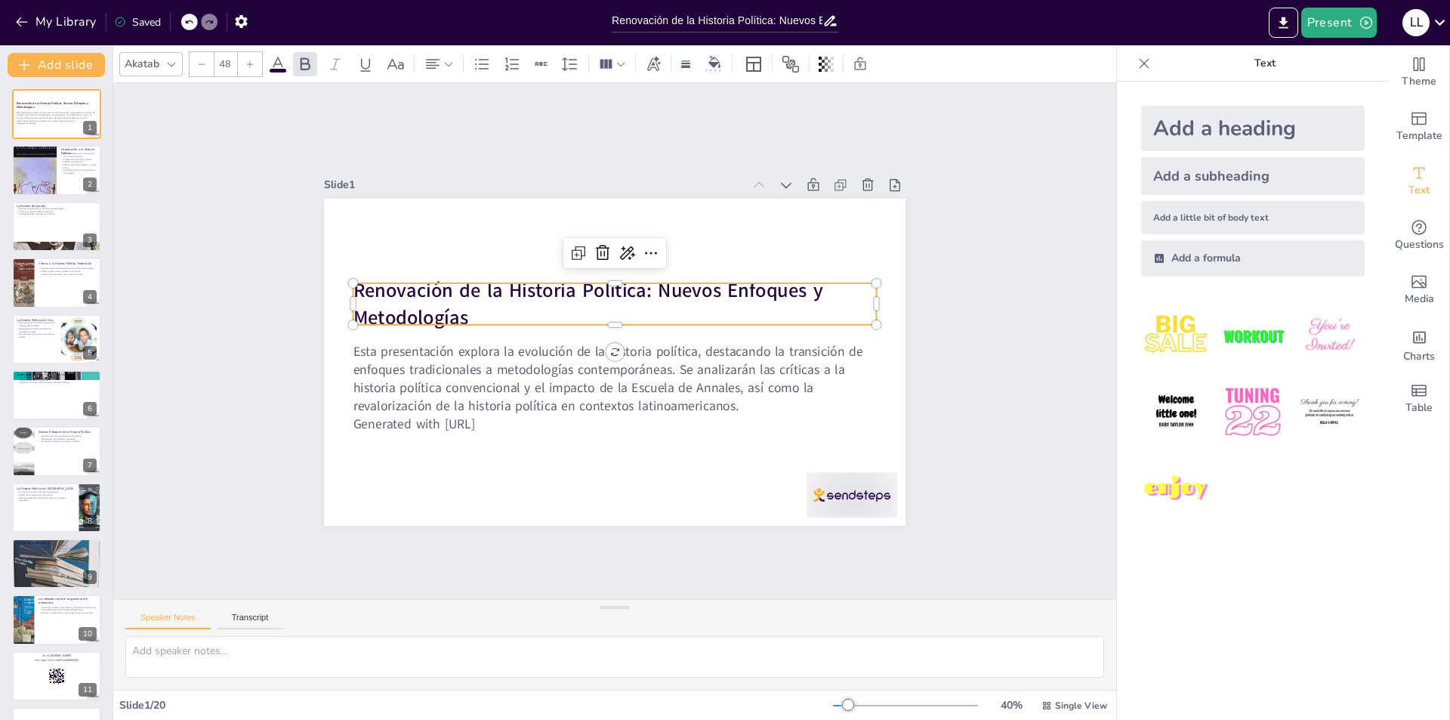
click at [711, 325] on div at bounding box center [616, 331] width 524 height 12
checkbox input "true"
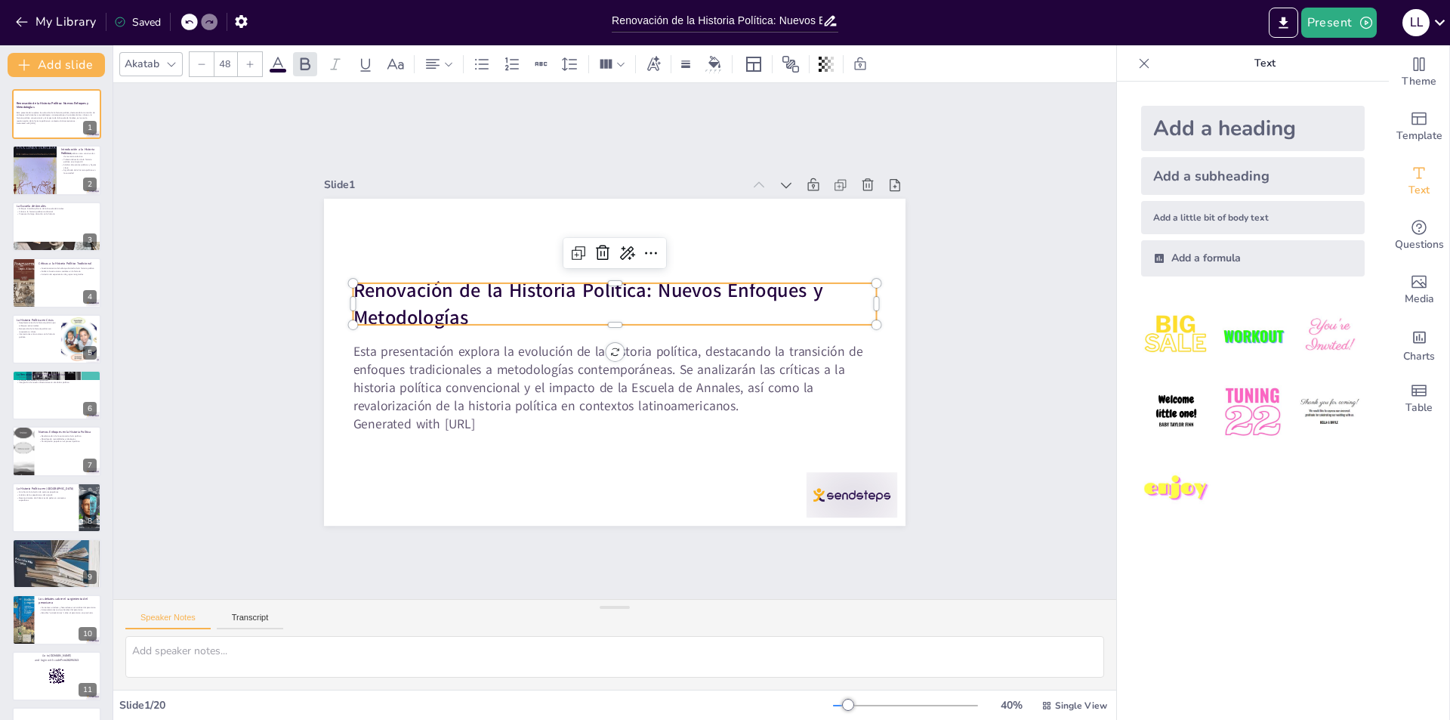
checkbox input "true"
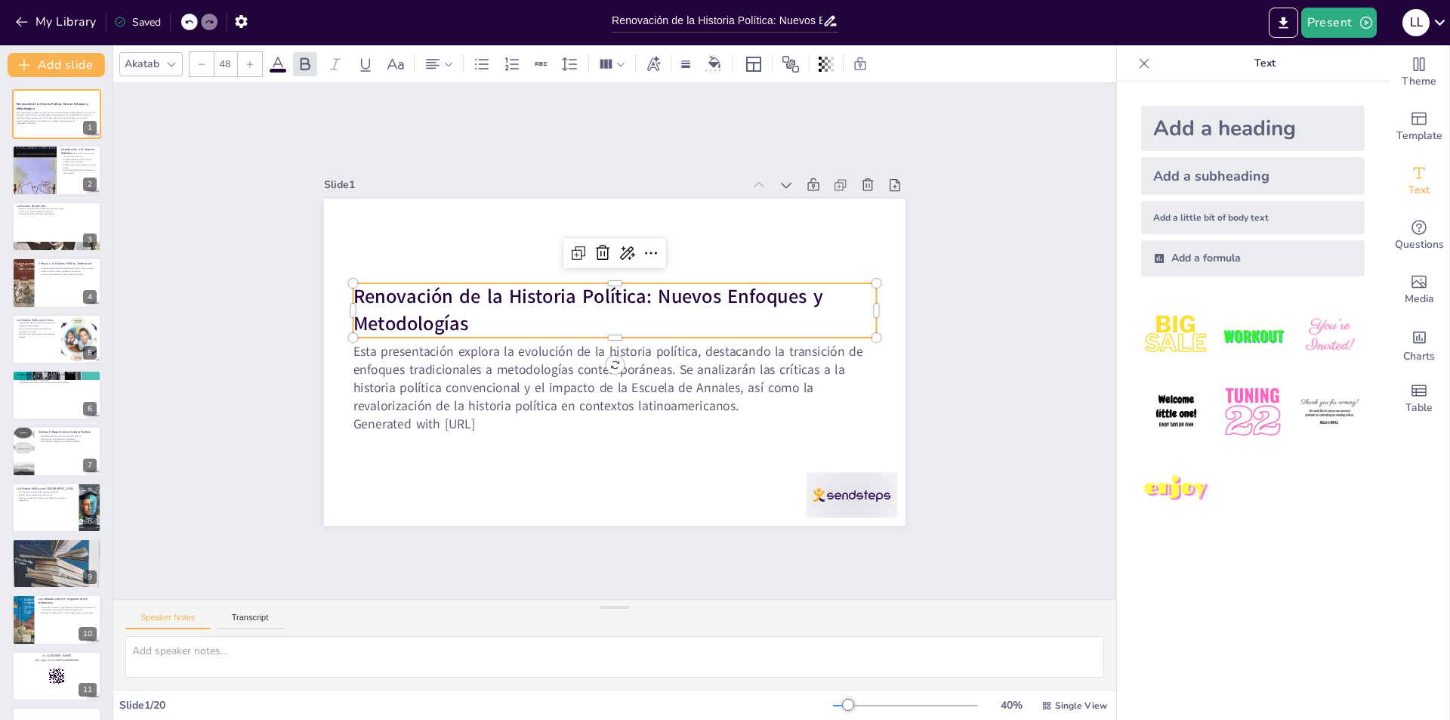
checkbox input "true"
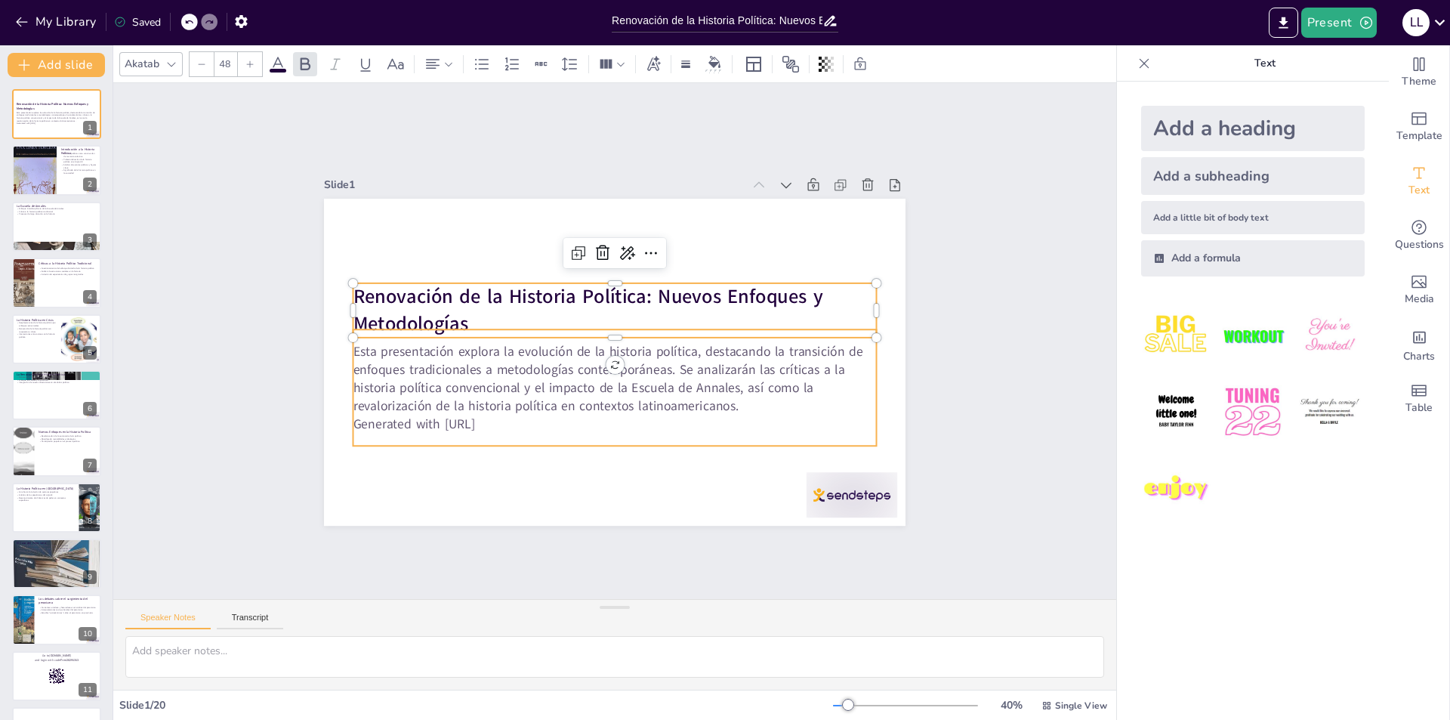
checkbox input "true"
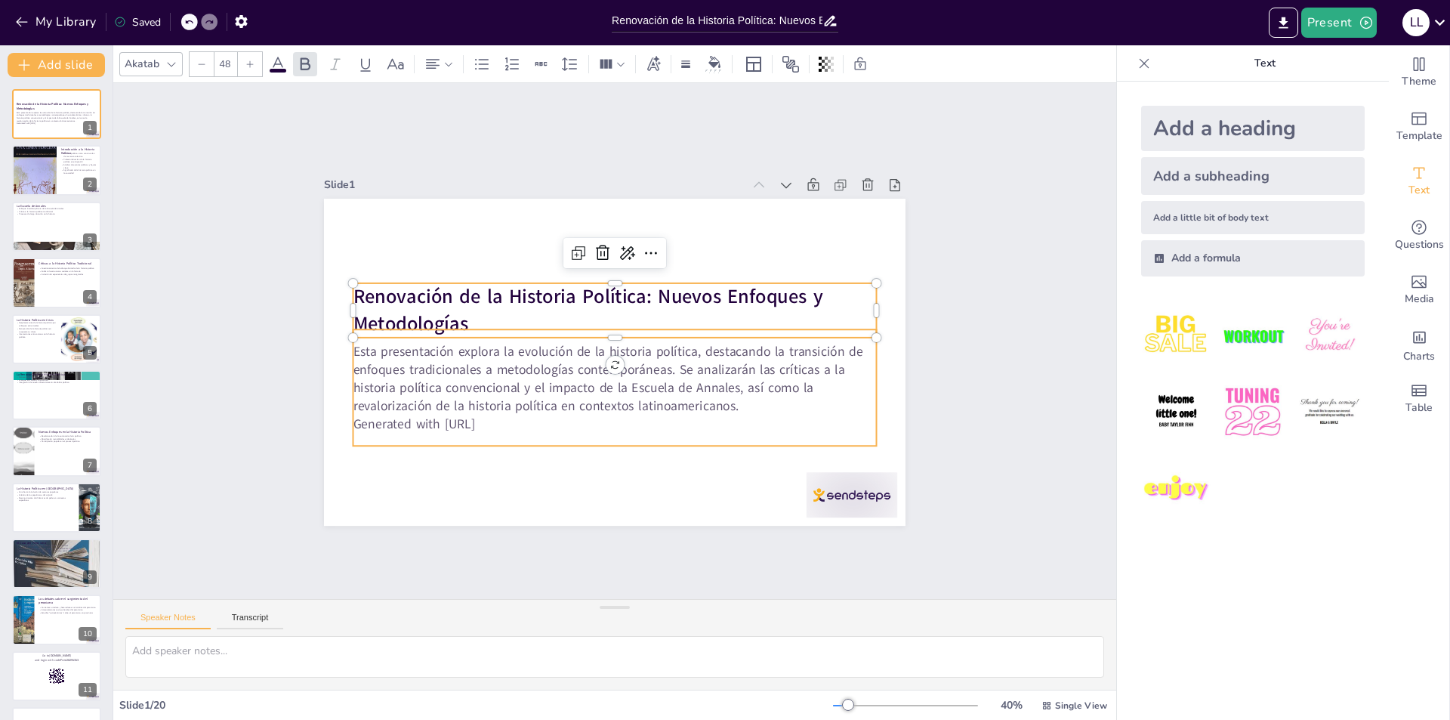
checkbox input "true"
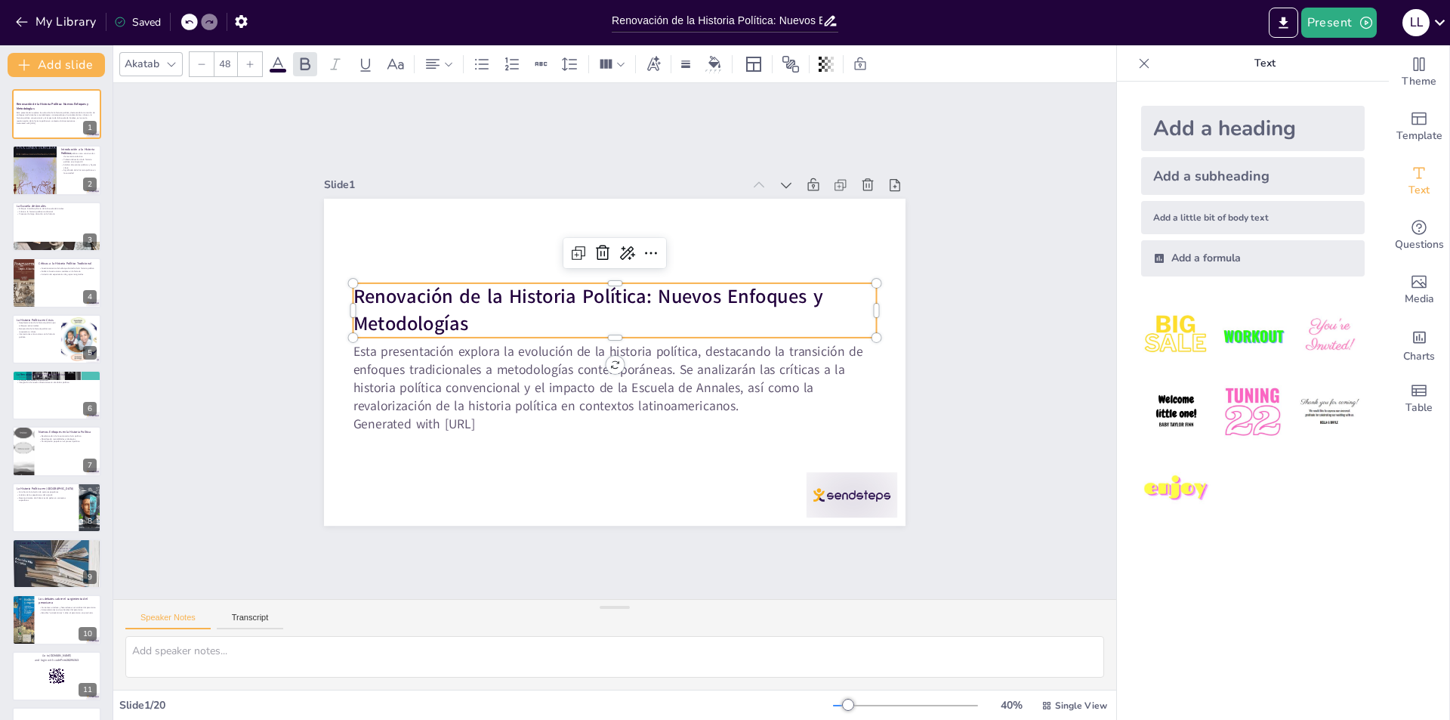
checkbox input "true"
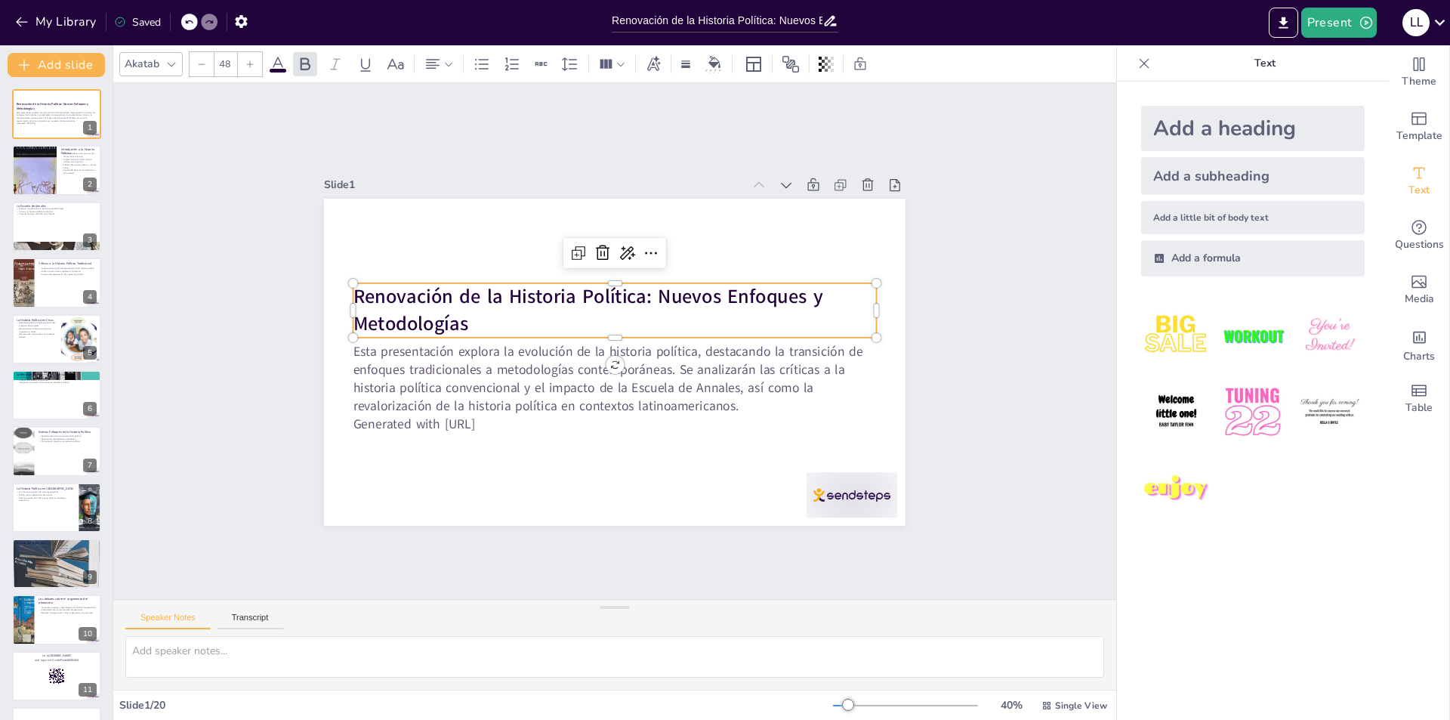
checkbox input "true"
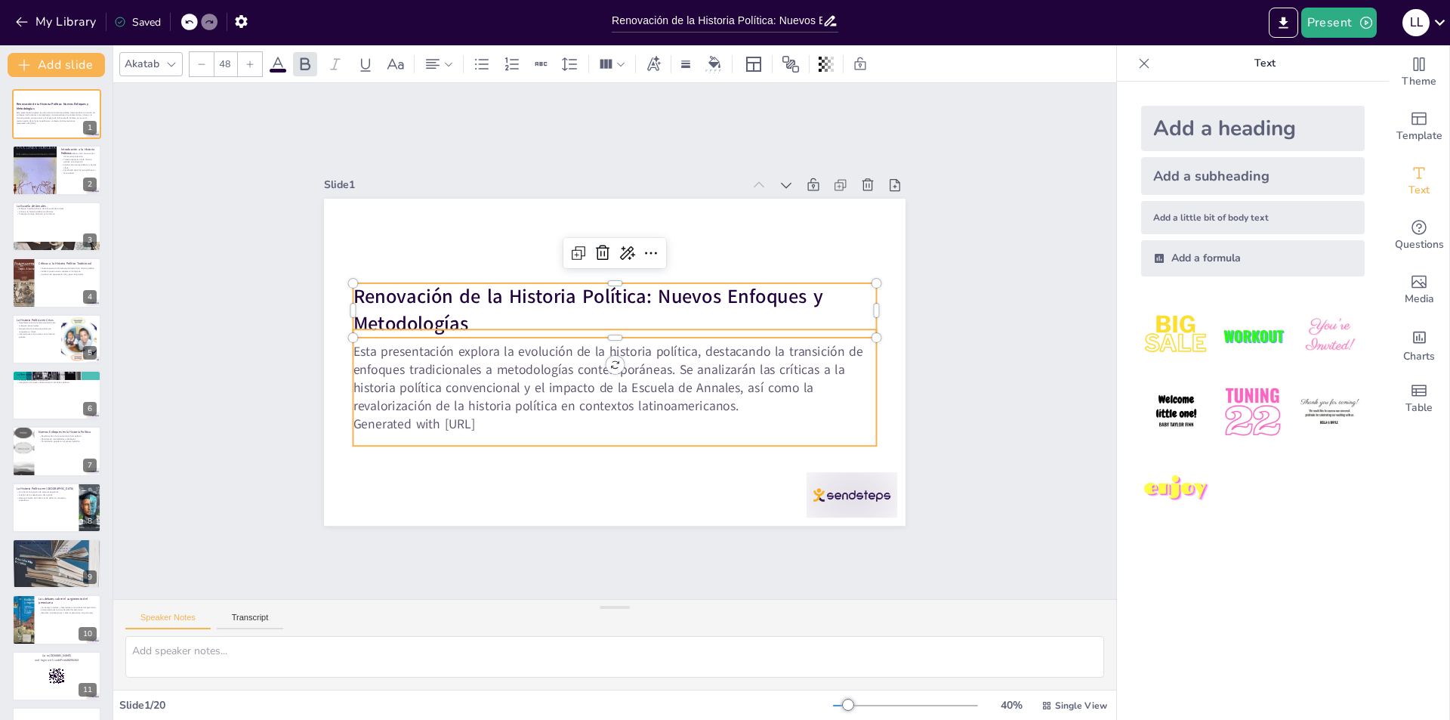
checkbox input "true"
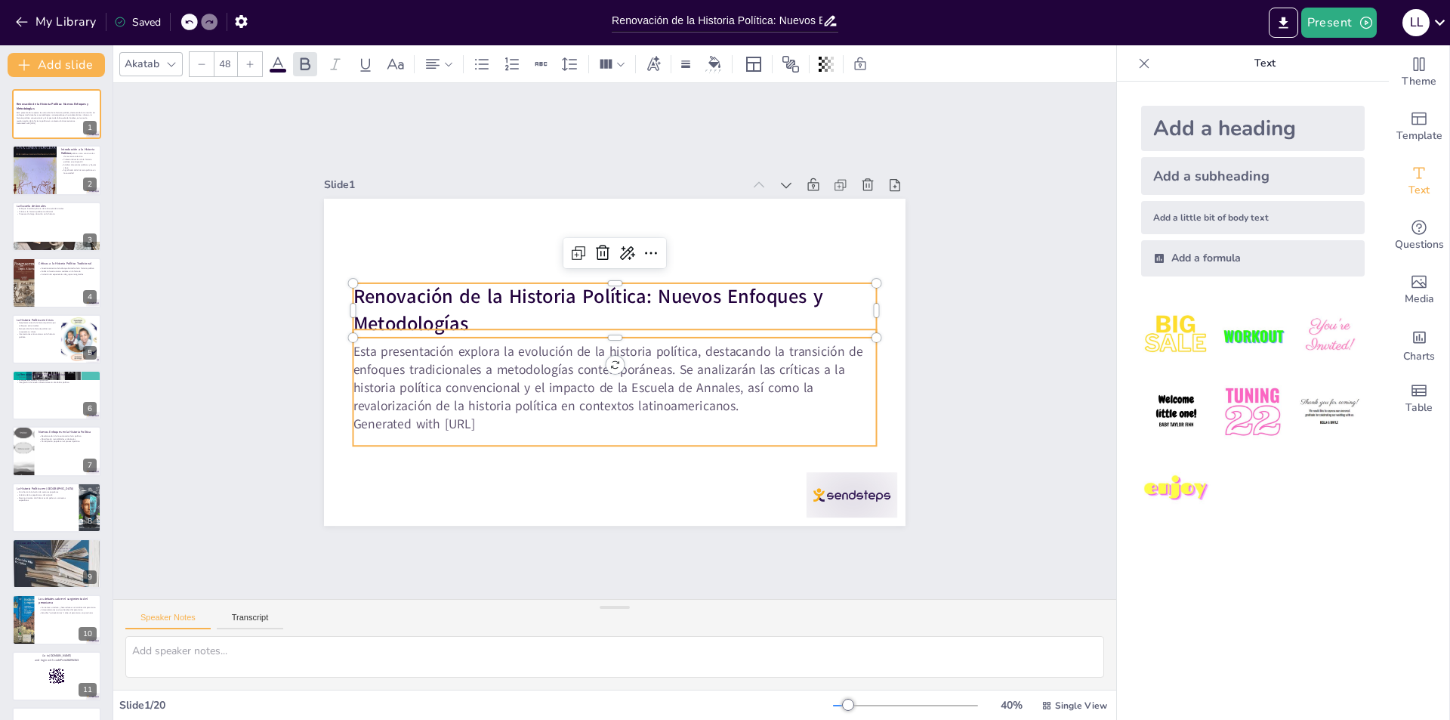
checkbox input "true"
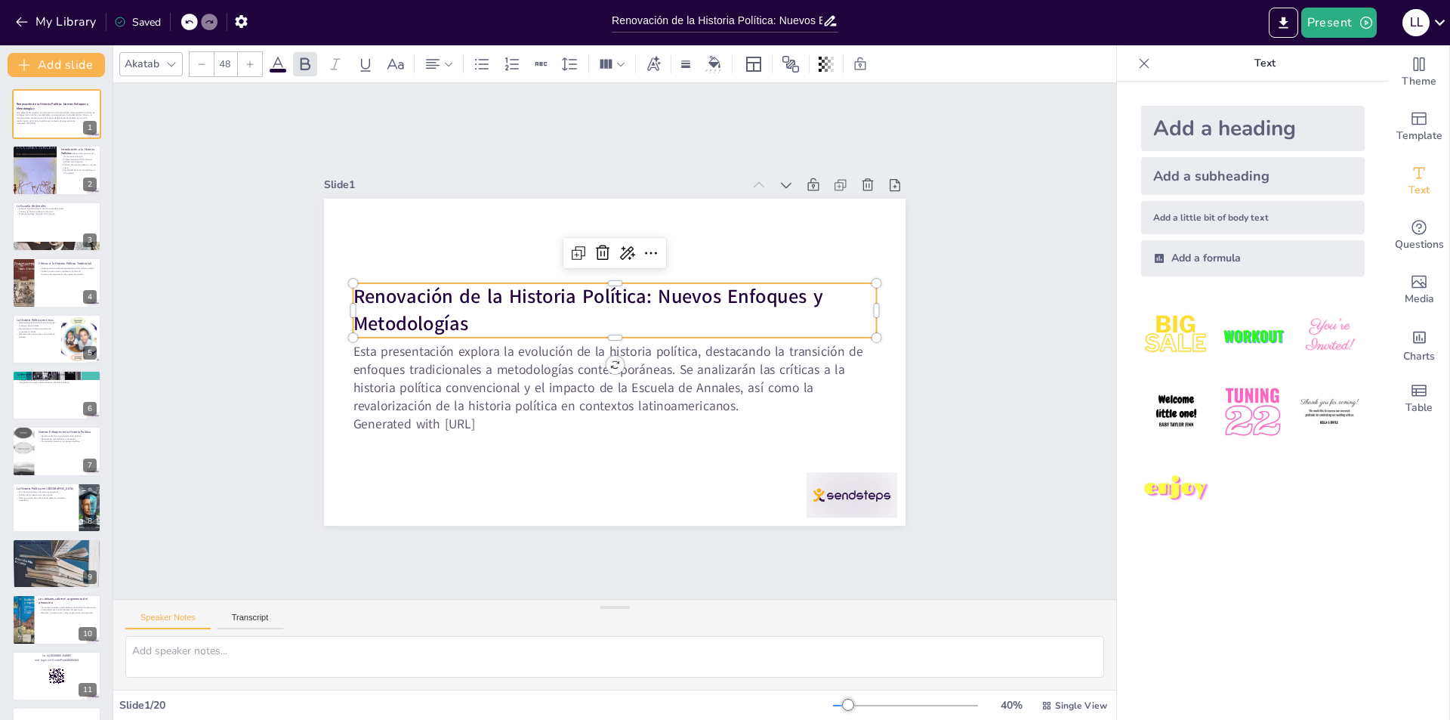
click at [470, 295] on strong "Renovación de la Historia Política: Nuevos Enfoques y Metodologías" at bounding box center [589, 310] width 470 height 54
checkbox input "true"
click at [450, 290] on strong "Renovación de la Historia Política: Nuevos Enfoques y Metodologías" at bounding box center [589, 310] width 470 height 54
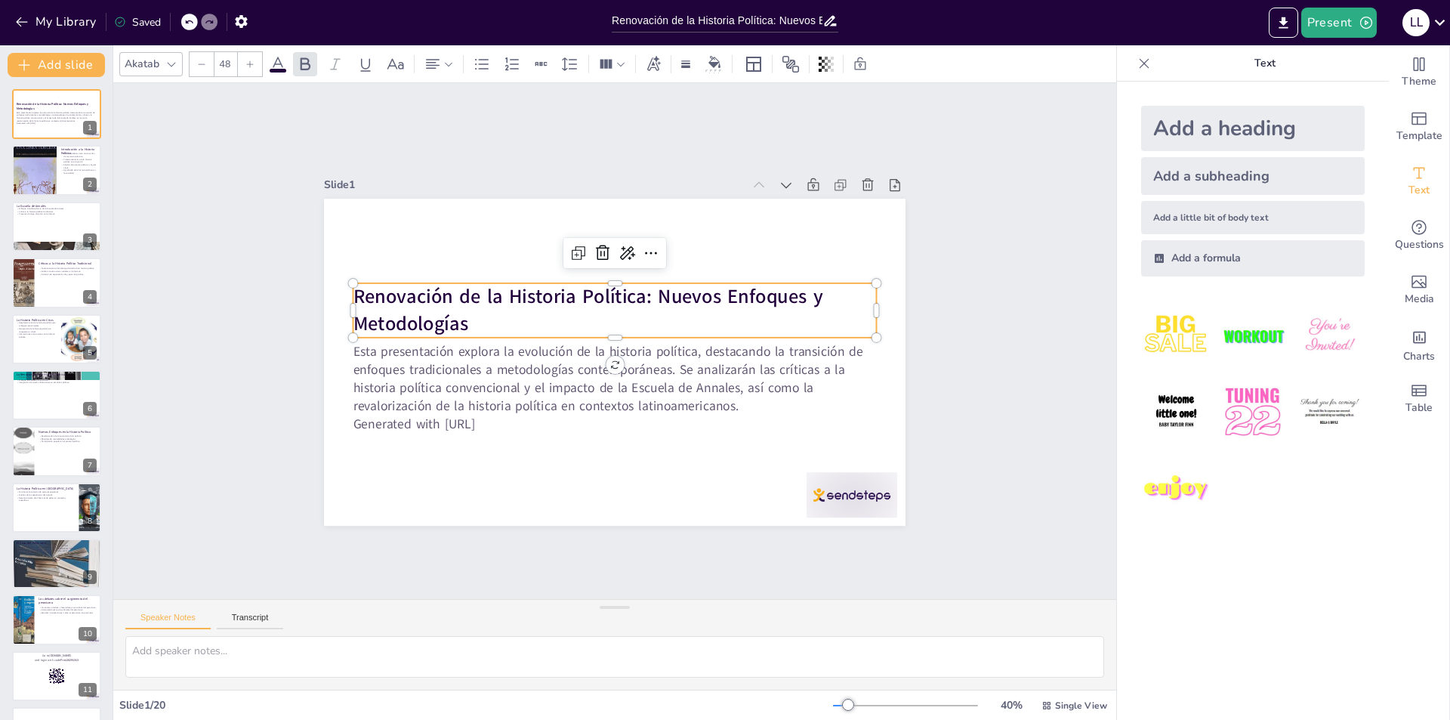
click at [450, 290] on strong "Renovación de la Historia Política: Nuevos Enfoques y Metodologías" at bounding box center [589, 310] width 470 height 54
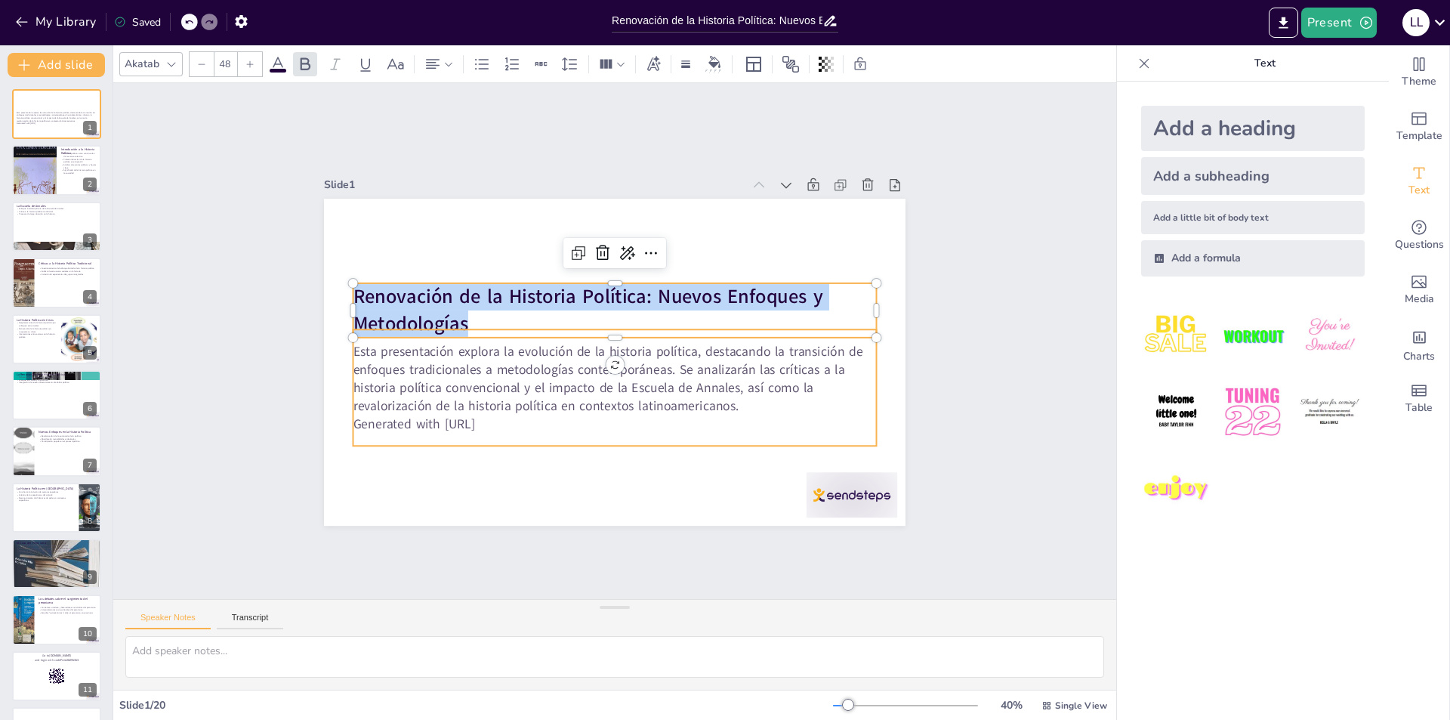
copy strong "Renovación de la Historia Política: Nuevos Enfoques y Metodologías"
click at [459, 388] on p "Esta presentación explora la evolución de la historia política, destacando la t…" at bounding box center [616, 378] width 524 height 73
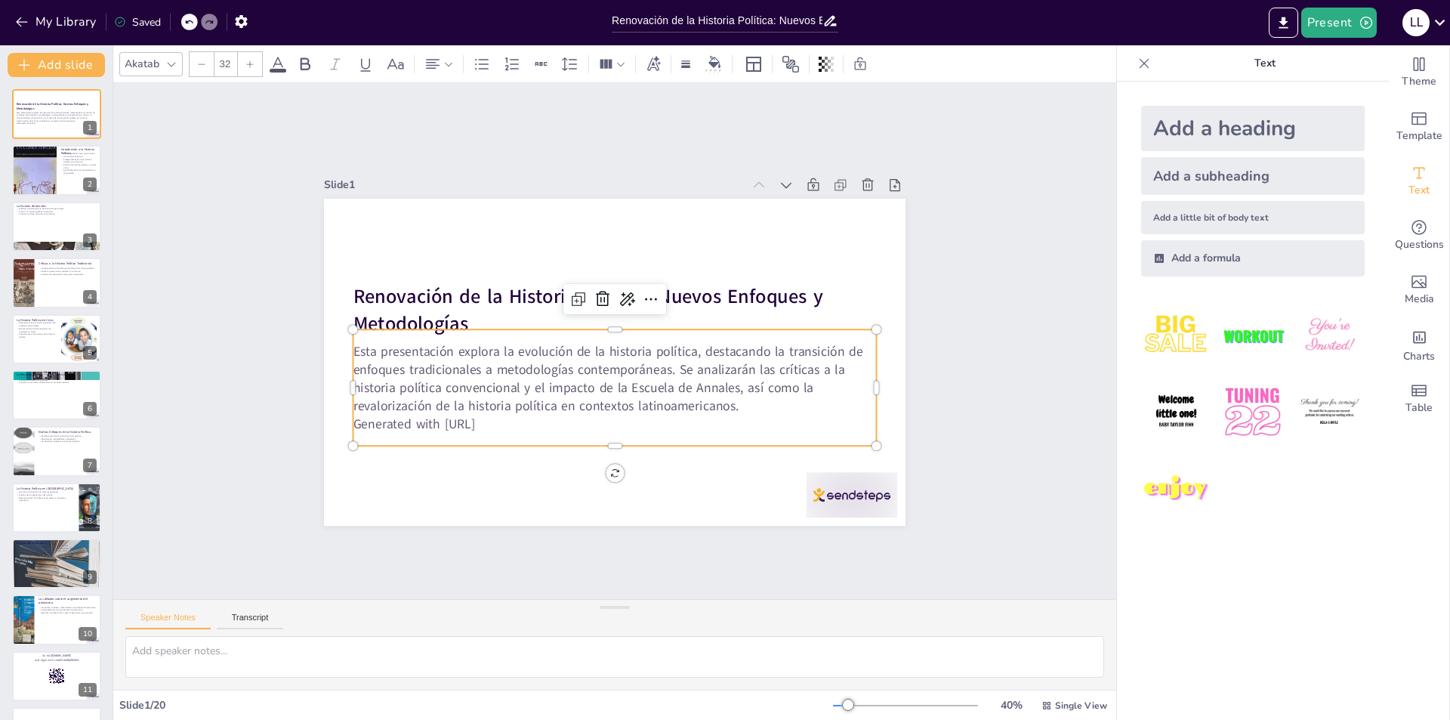
click at [354, 344] on p "Esta presentación explora la evolución de la historia política, destacando la t…" at bounding box center [616, 378] width 524 height 73
click at [404, 348] on p "Esta presentación explora la evolución de la historia política, destacando la t…" at bounding box center [616, 378] width 524 height 73
click at [477, 346] on p "Esta presentación explora la evolución de la historia política, destacando la t…" at bounding box center [616, 378] width 524 height 73
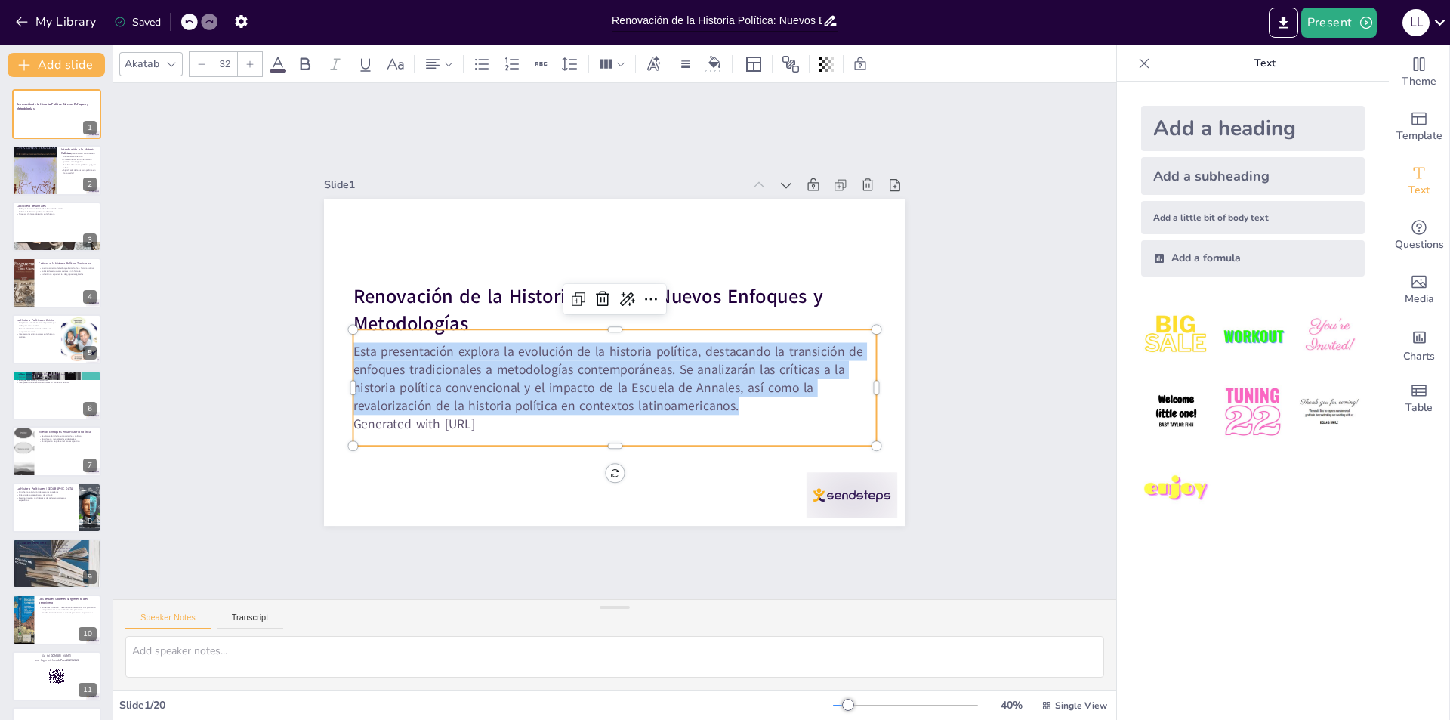
copy p "Esta presentación explora la evolución de la historia política, destacando la t…"
click at [78, 170] on p "Significado de la historia política en la sociedad" at bounding box center [79, 170] width 36 height 5
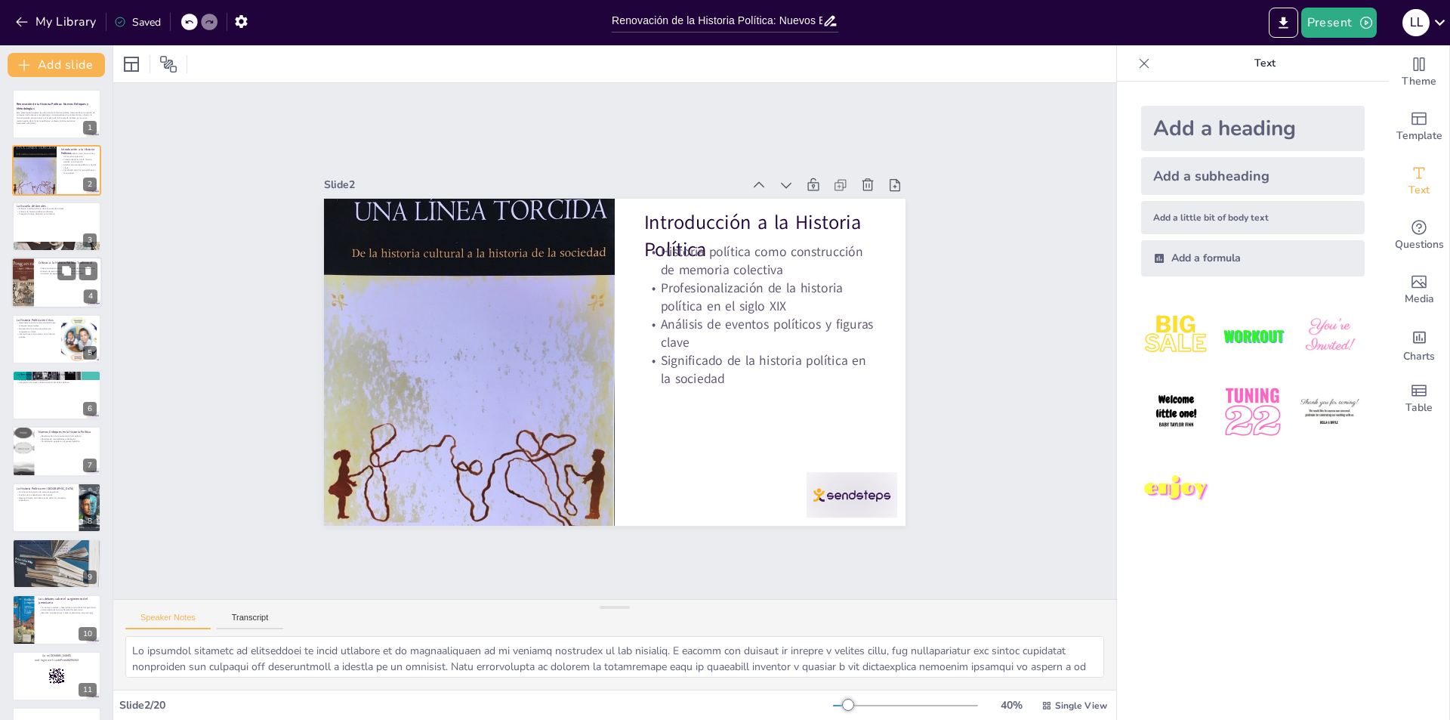
click at [30, 262] on div at bounding box center [22, 282] width 51 height 51
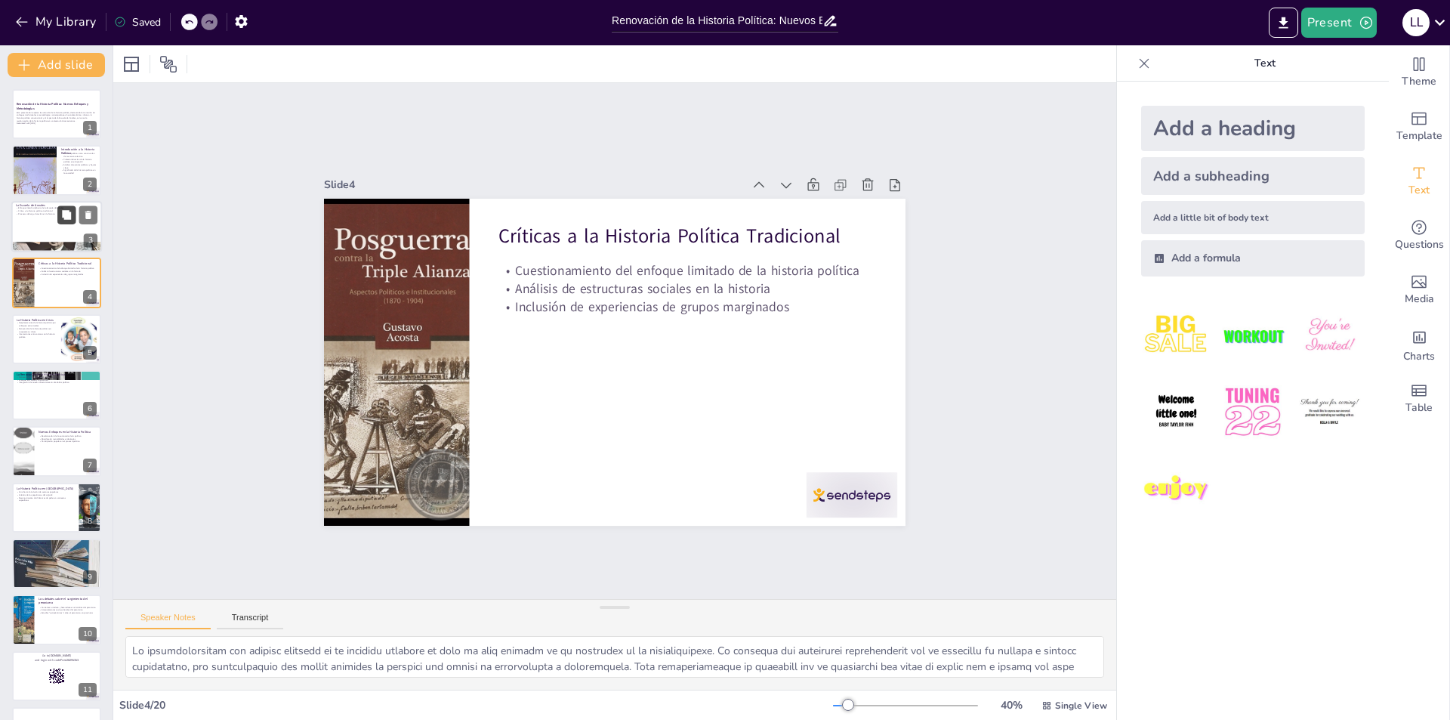
click at [63, 209] on icon at bounding box center [66, 214] width 11 height 11
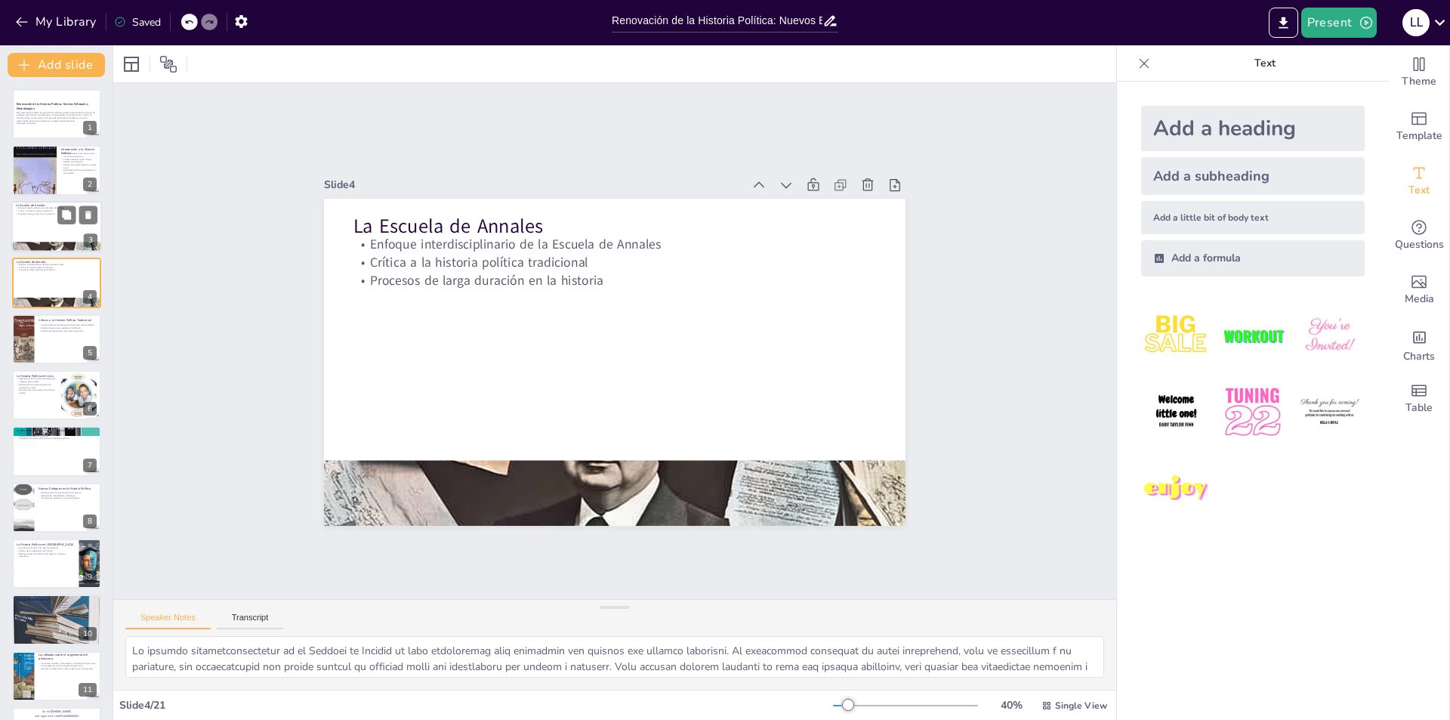
click at [45, 226] on div at bounding box center [56, 226] width 91 height 51
click at [36, 395] on div at bounding box center [56, 394] width 91 height 51
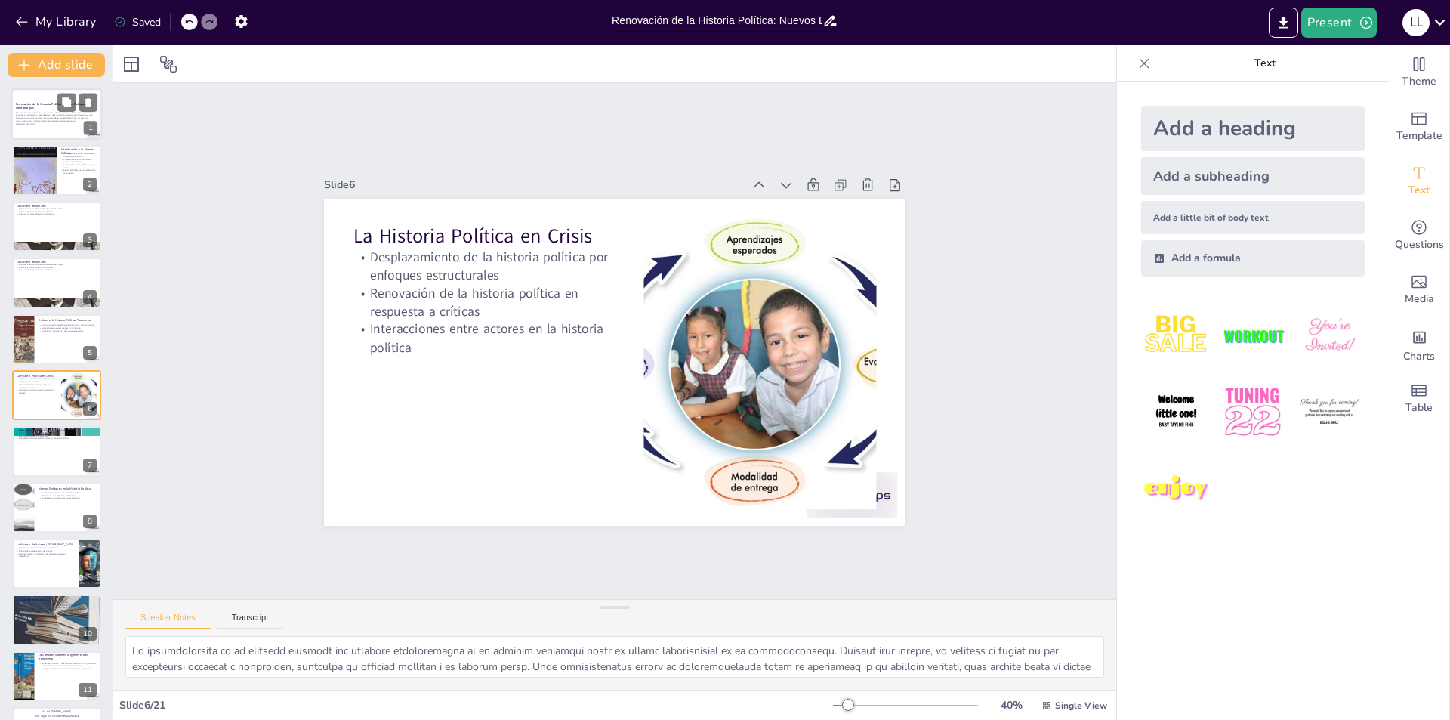
click at [39, 113] on p "Esta presentación explora la evolución de la historia política, destacando la t…" at bounding box center [57, 116] width 82 height 11
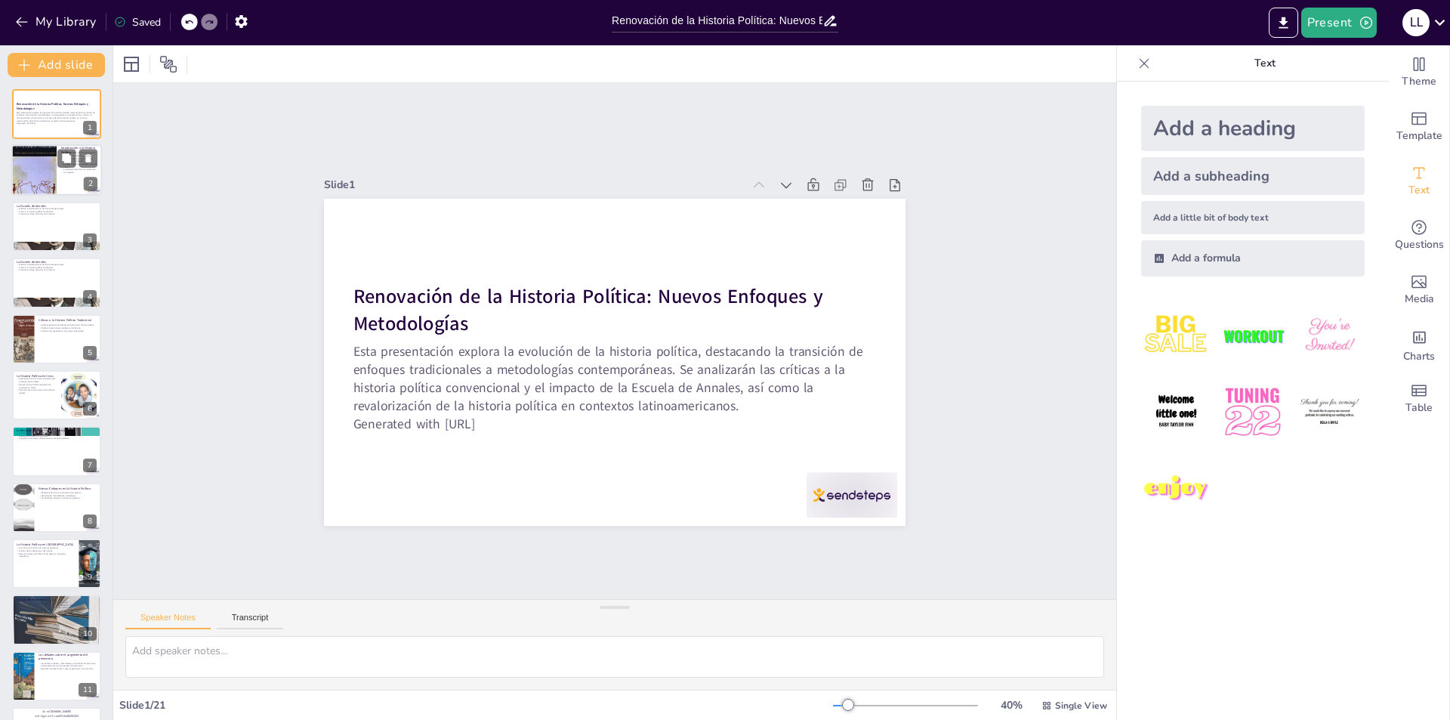
click at [36, 168] on div at bounding box center [33, 169] width 45 height 63
